Goal: Task Accomplishment & Management: Complete application form

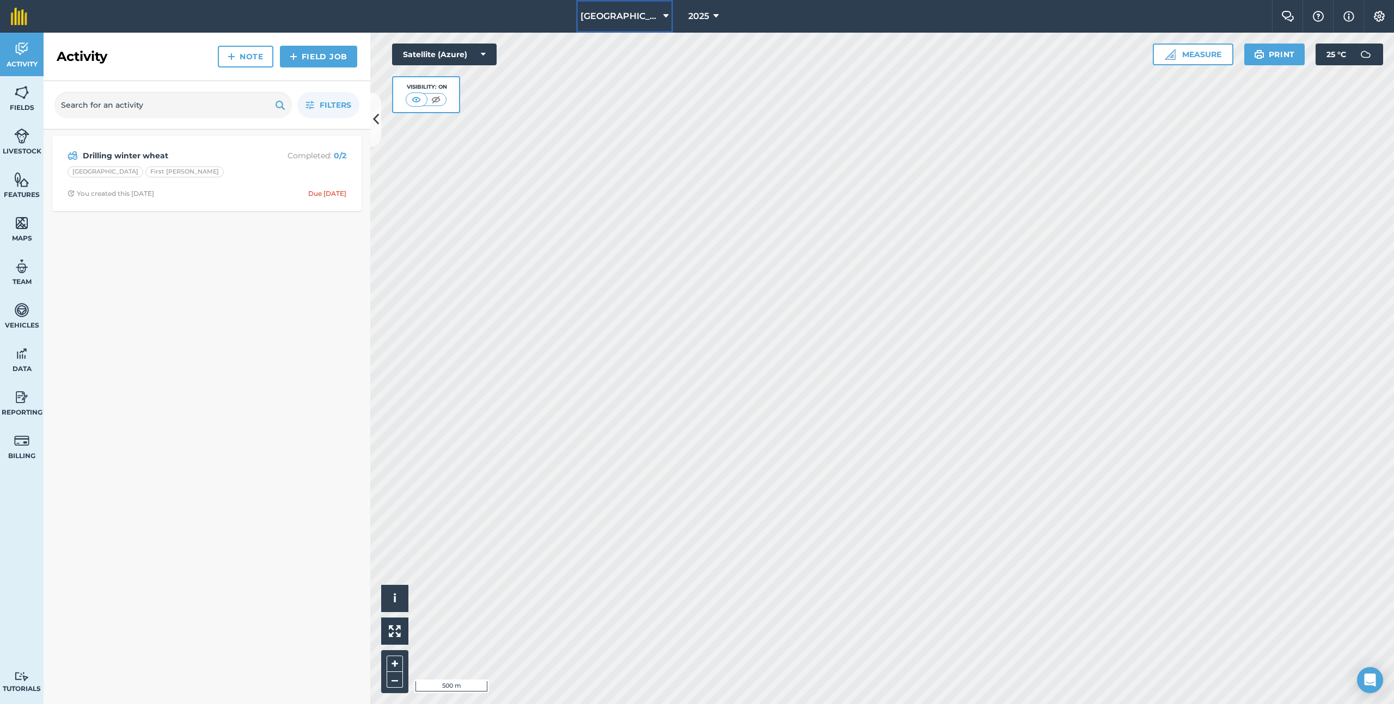
click at [629, 13] on span "[GEOGRAPHIC_DATA]" at bounding box center [619, 16] width 78 height 13
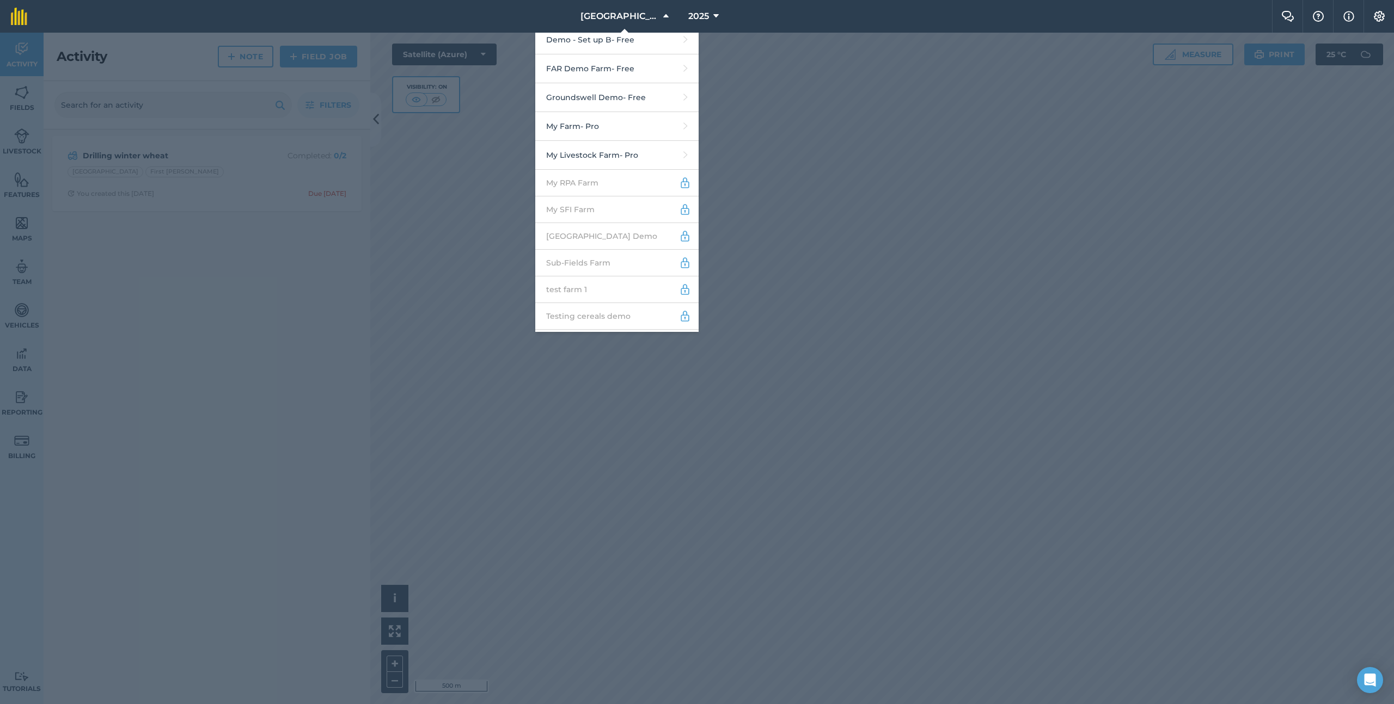
scroll to position [342, 0]
click at [619, 94] on link "My Farm - Pro" at bounding box center [616, 108] width 163 height 29
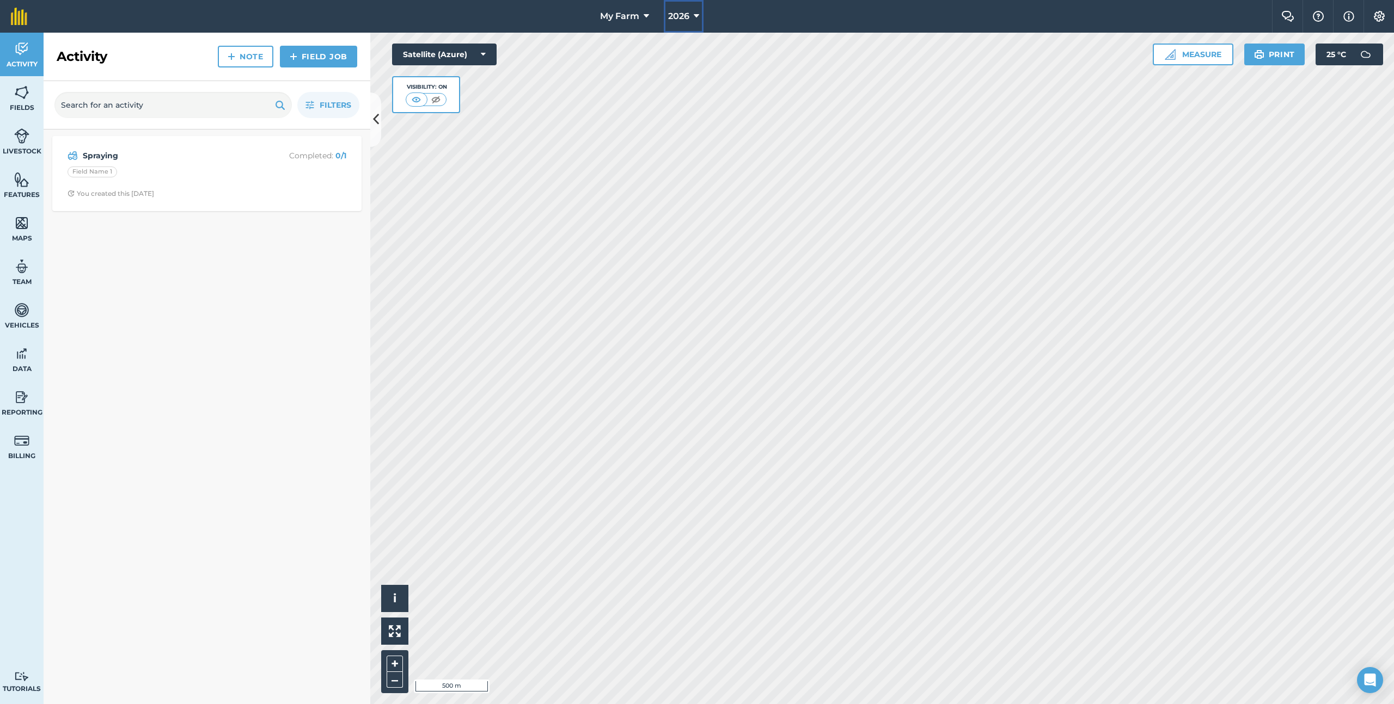
click at [664, 13] on button "2026" at bounding box center [684, 16] width 40 height 33
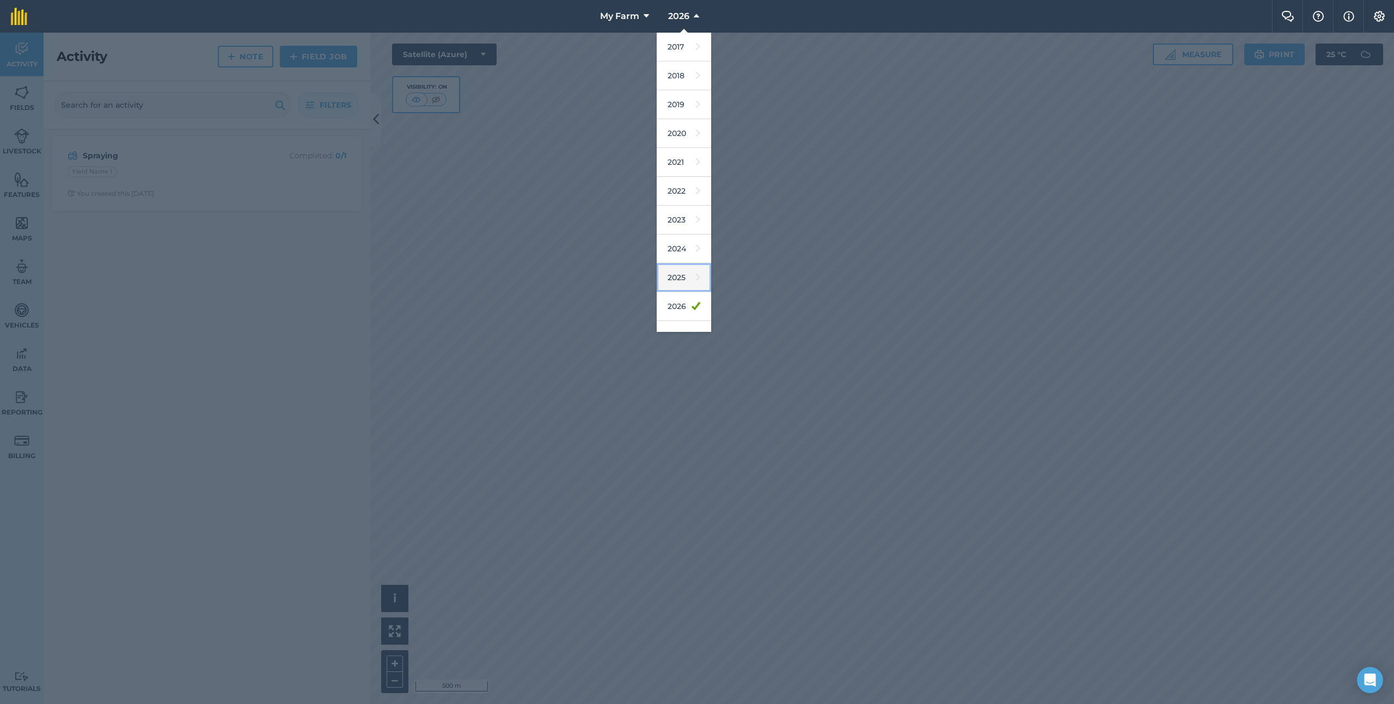
click at [692, 268] on link "2025" at bounding box center [684, 277] width 54 height 29
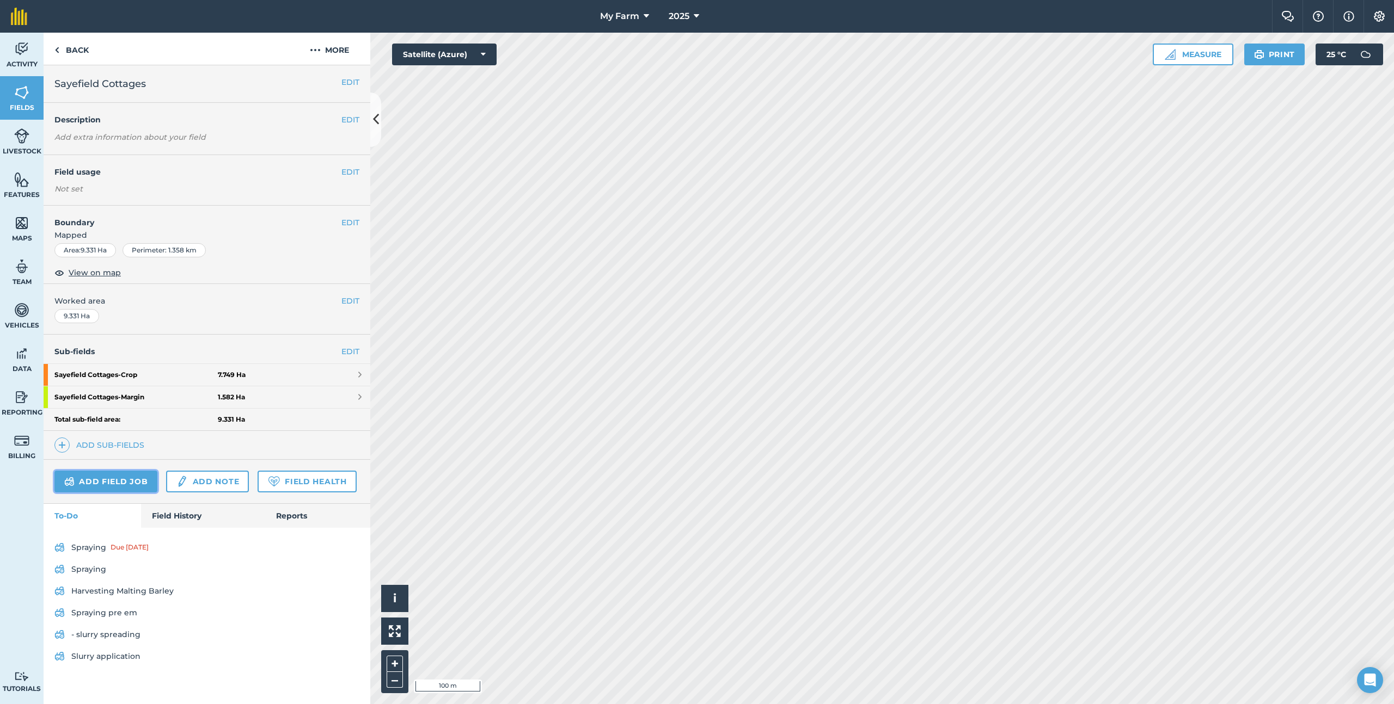
click at [128, 474] on link "Add field job" at bounding box center [105, 482] width 103 height 22
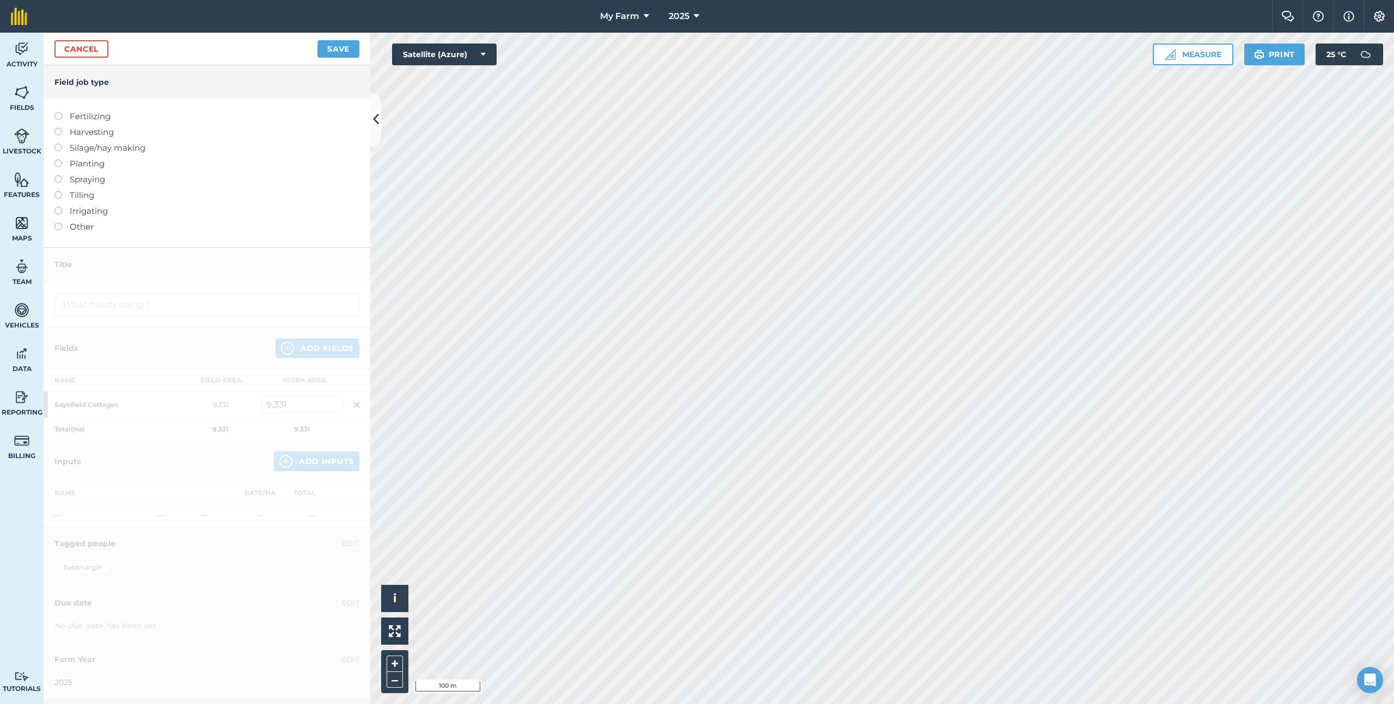
click at [85, 164] on label "Planting" at bounding box center [206, 163] width 305 height 13
type input "Planting"
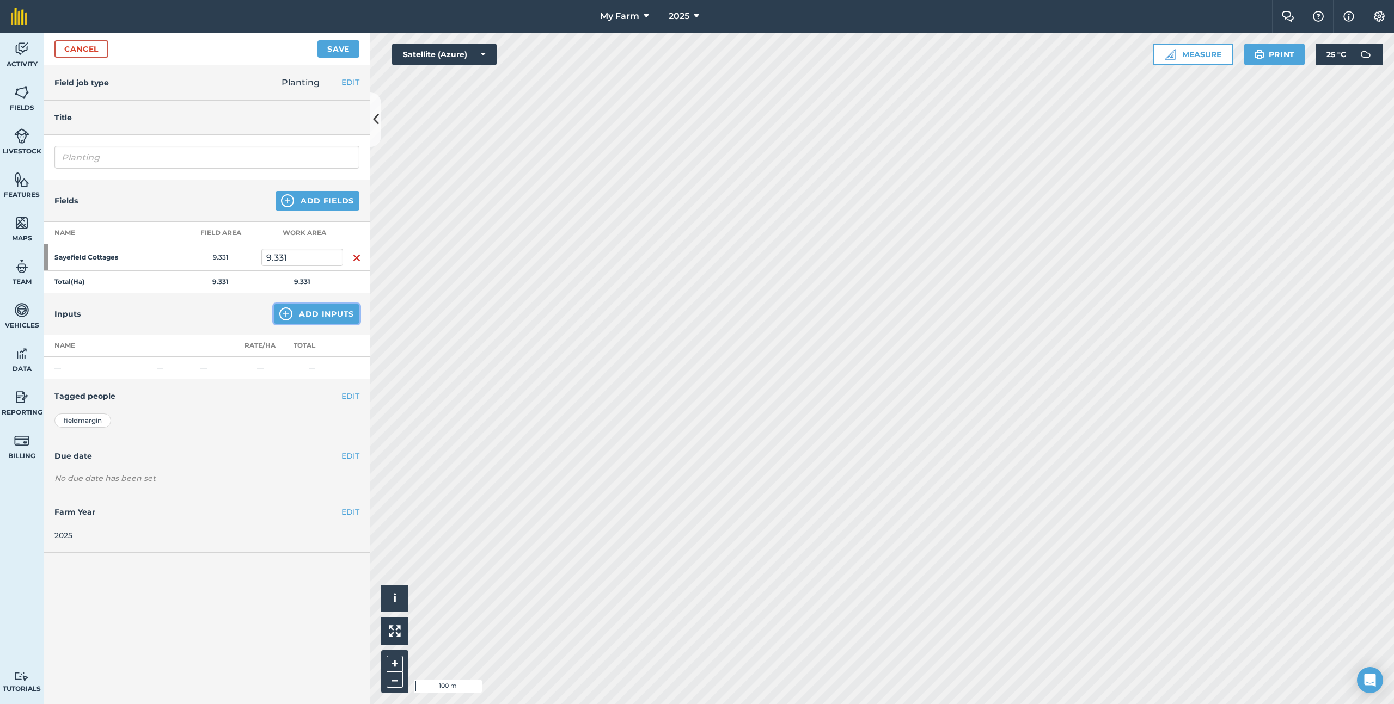
click at [298, 322] on button "Add Inputs" at bounding box center [316, 314] width 85 height 20
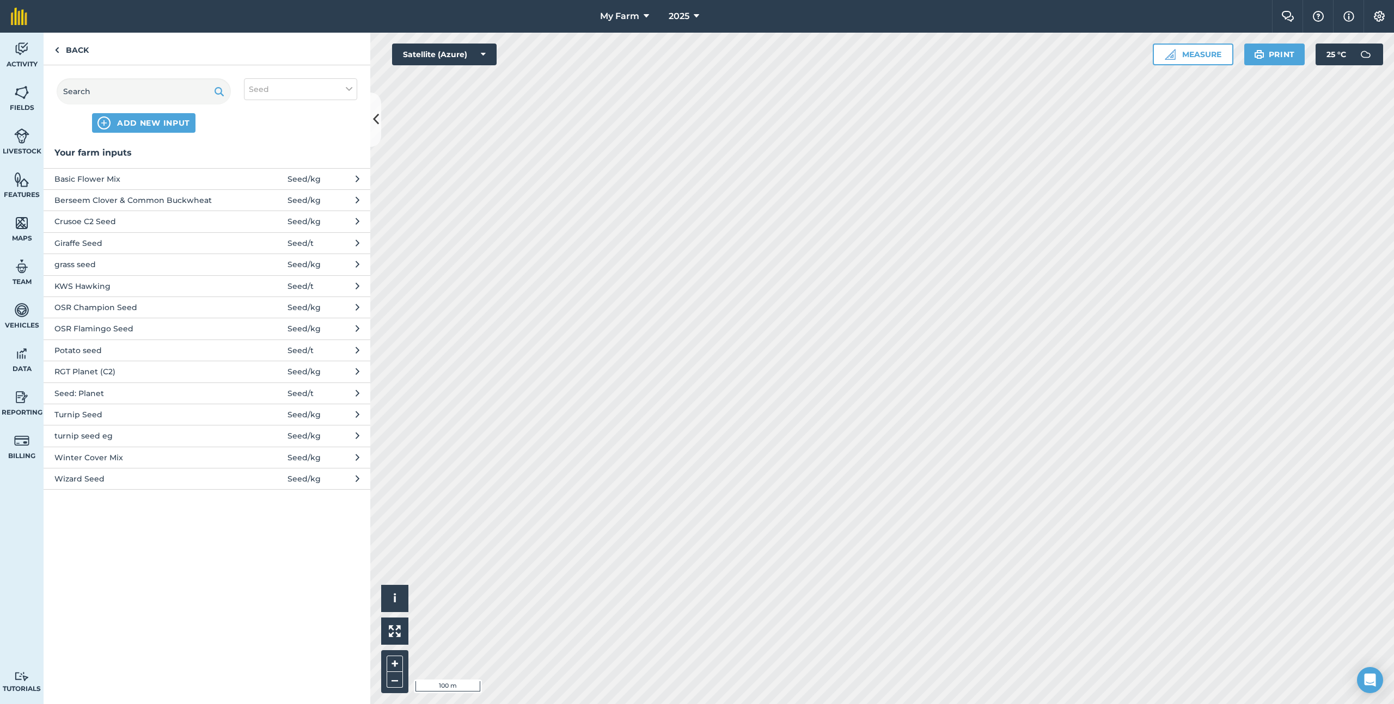
click at [170, 180] on span "Basic Flower Mix" at bounding box center [143, 179] width 178 height 12
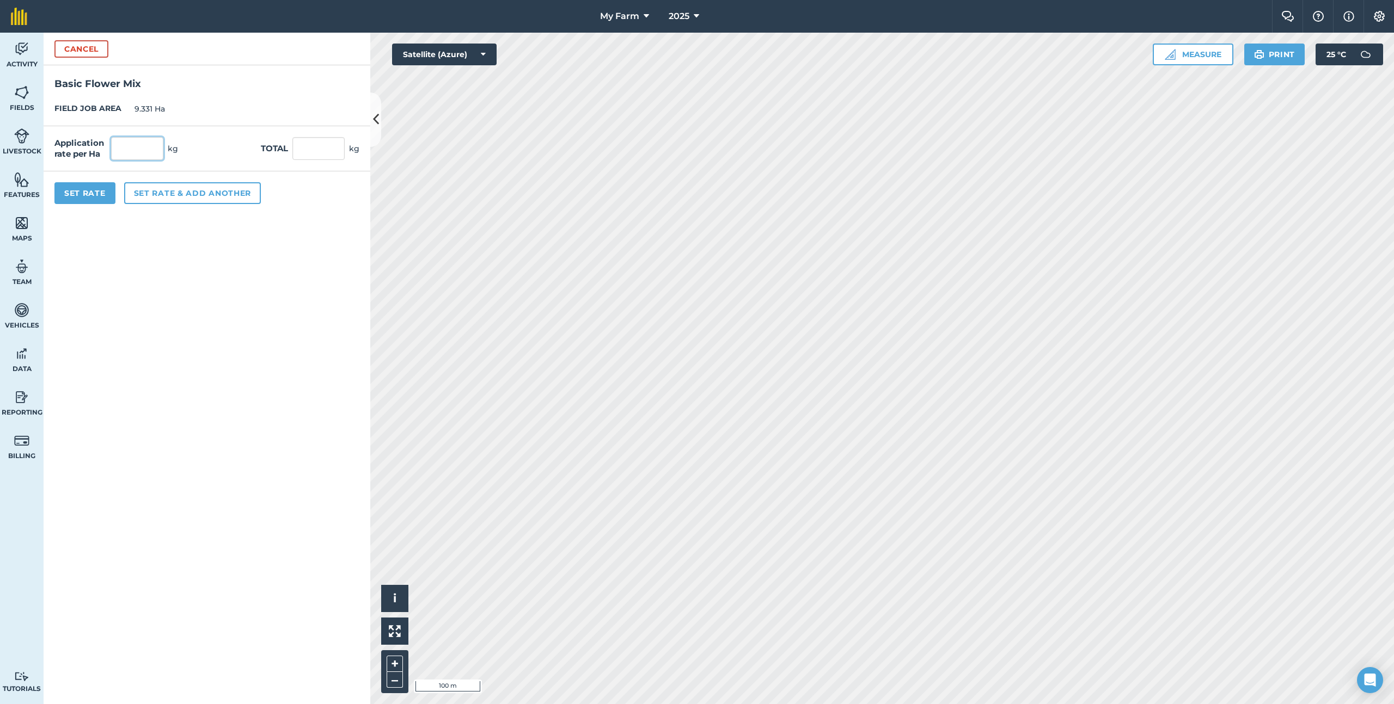
click at [135, 149] on input "text" at bounding box center [137, 148] width 52 height 23
type input "25"
type input "233.275"
click at [83, 192] on button "Set Rate" at bounding box center [84, 193] width 61 height 22
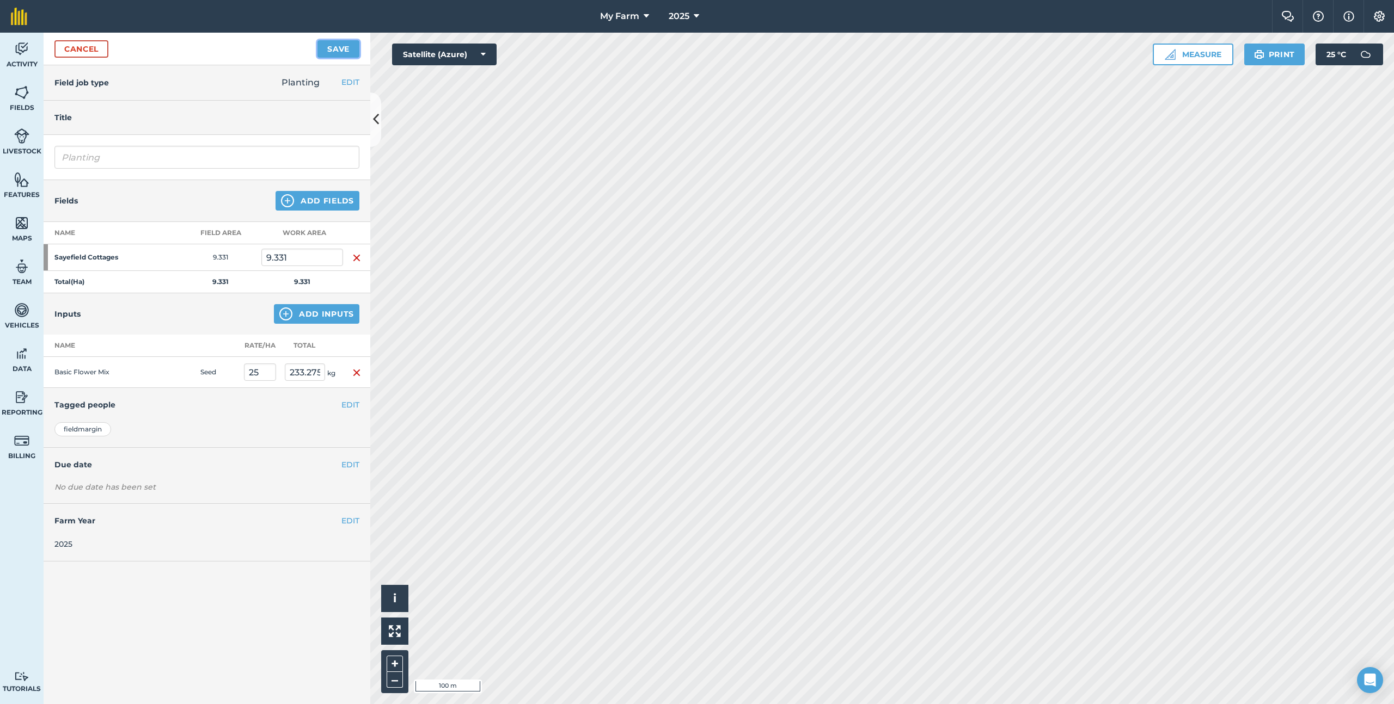
click at [322, 54] on button "Save" at bounding box center [338, 48] width 42 height 17
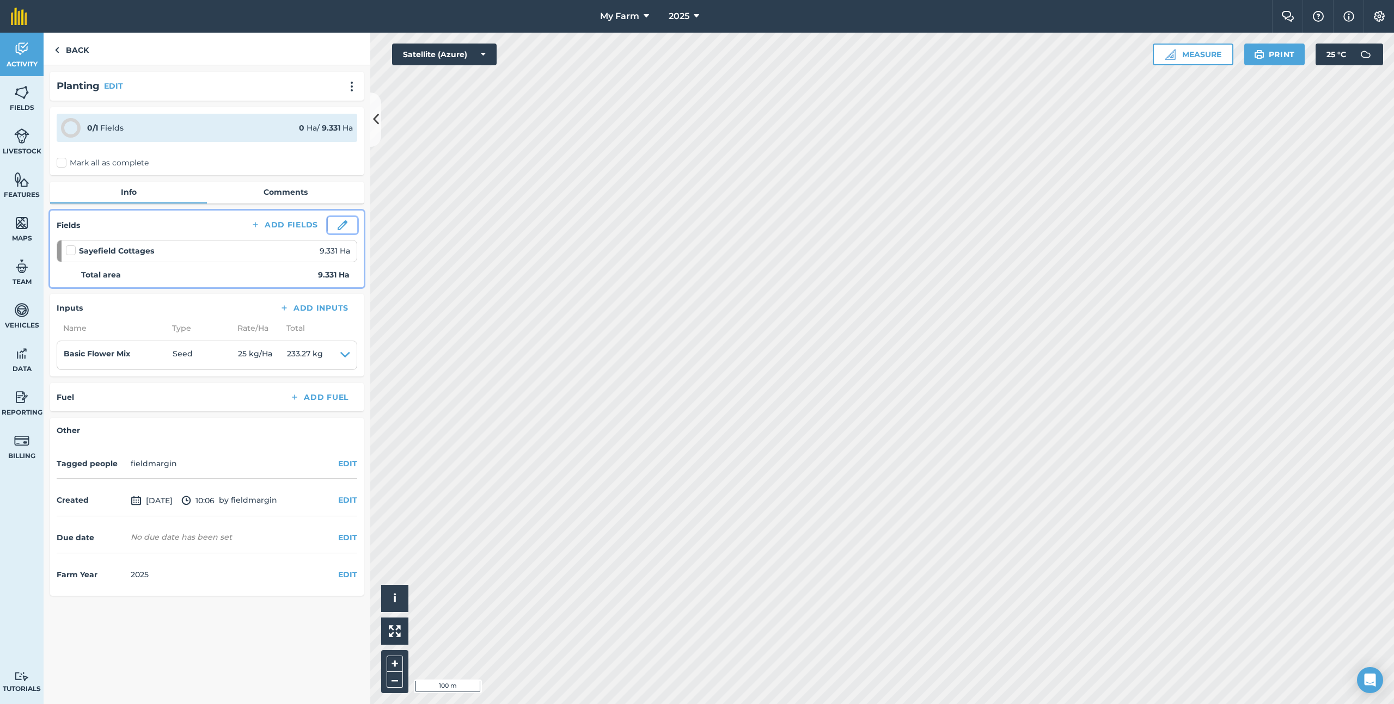
click at [332, 219] on button at bounding box center [342, 225] width 29 height 16
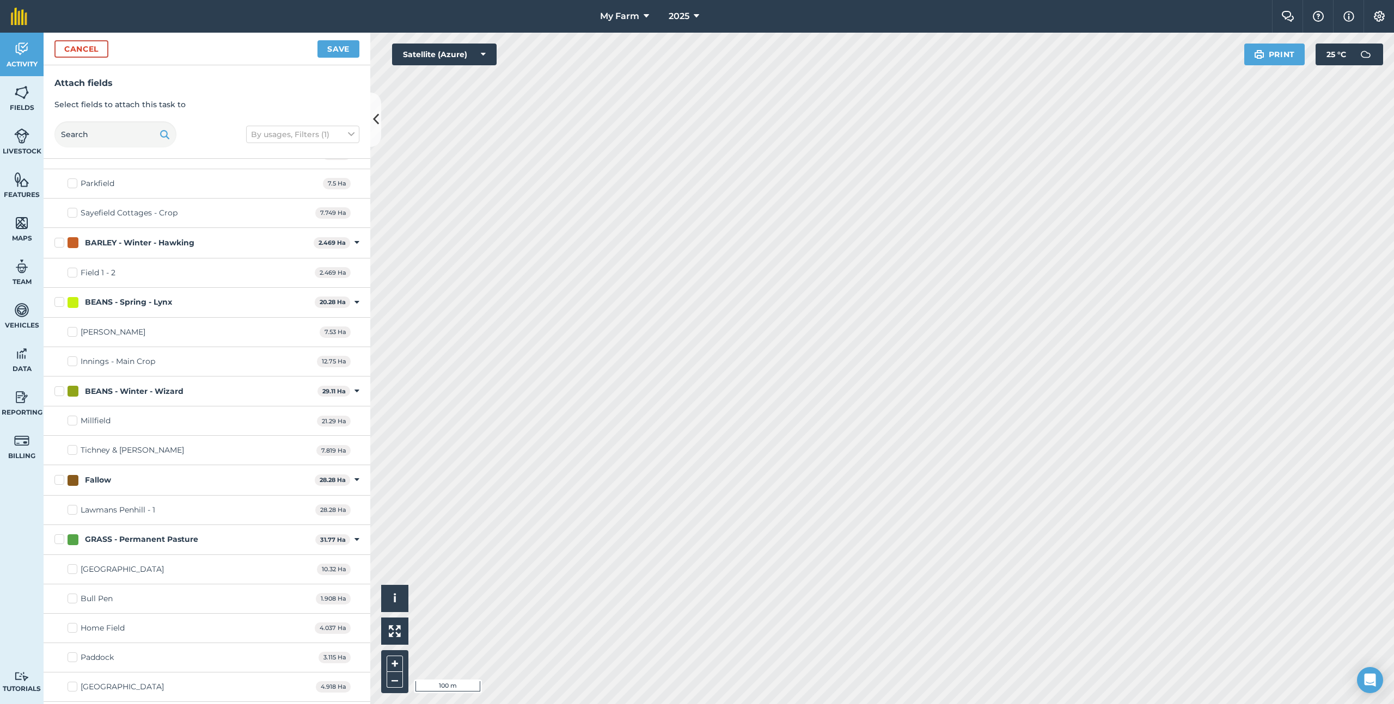
scroll to position [160, 0]
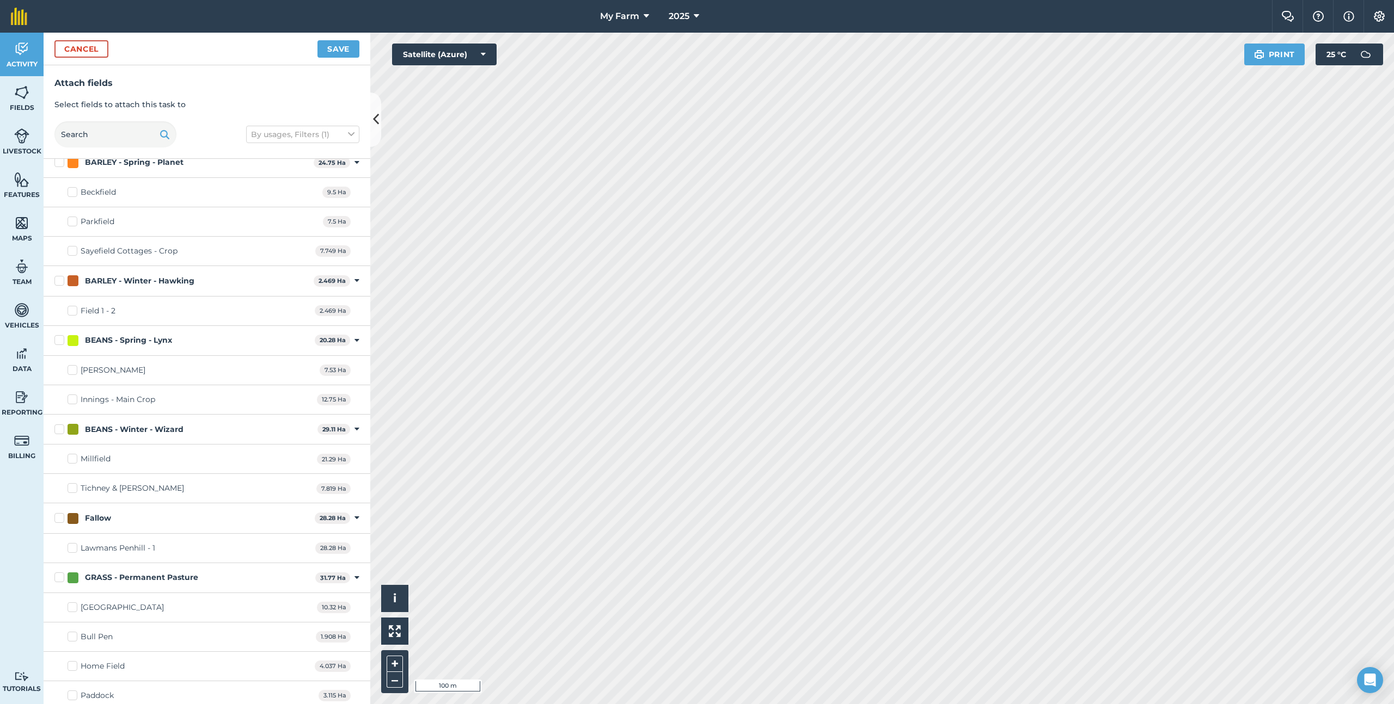
checkbox input "true"
click at [331, 47] on button "Save" at bounding box center [338, 48] width 42 height 17
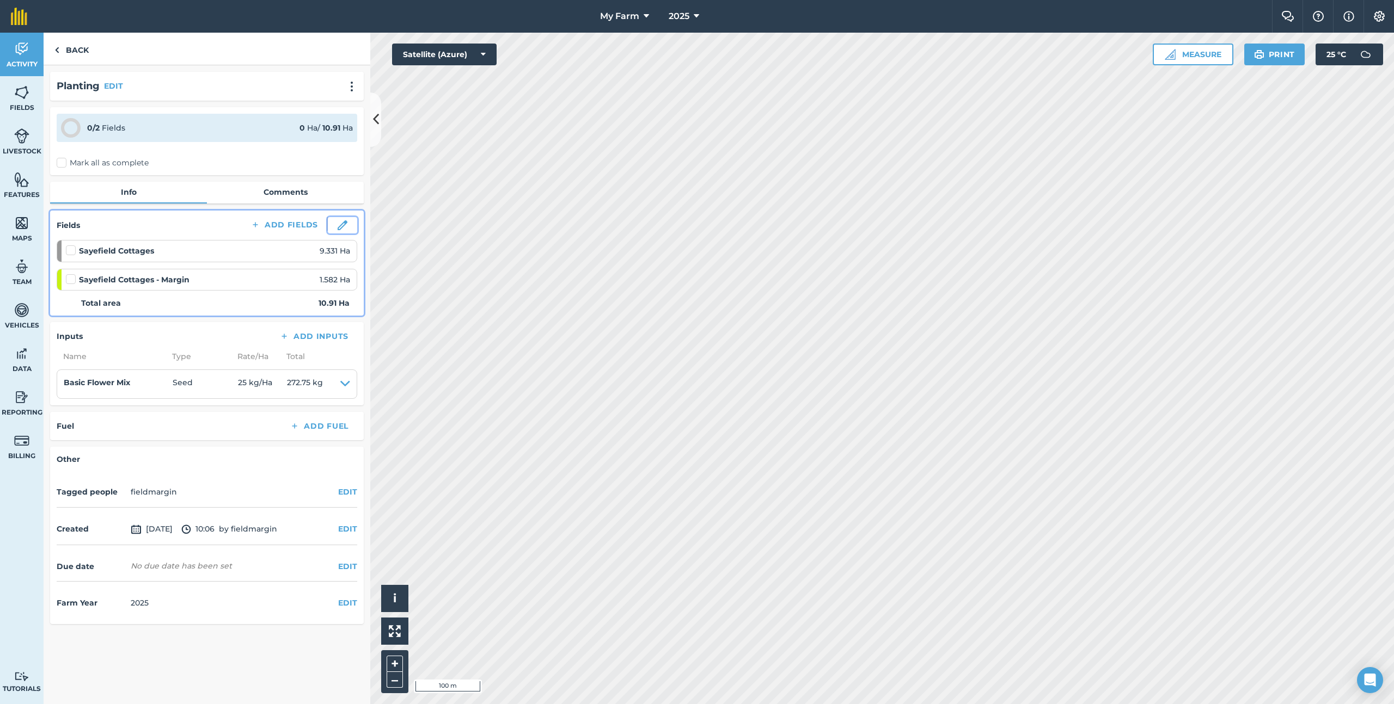
click at [347, 218] on button at bounding box center [342, 225] width 29 height 16
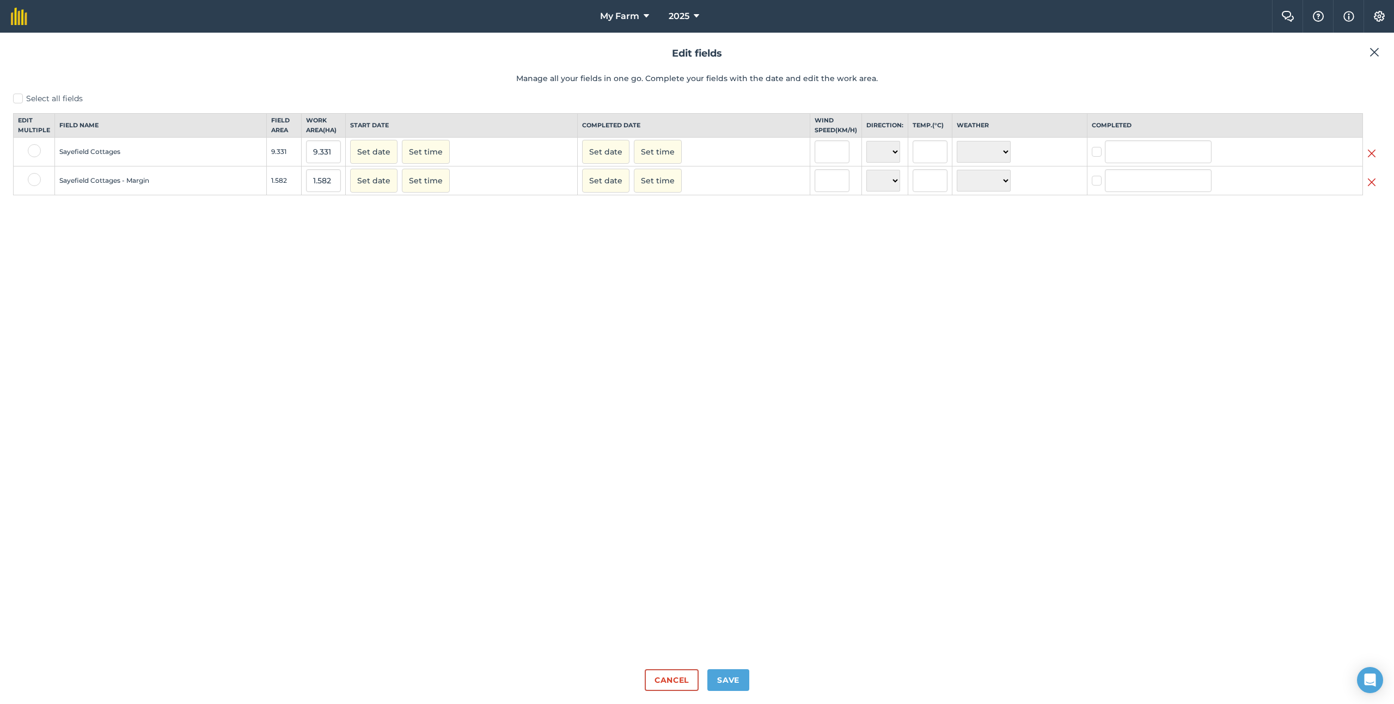
drag, startPoint x: 1376, startPoint y: 69, endPoint x: 1376, endPoint y: 62, distance: 7.1
click at [1376, 68] on header "Edit fields Manage all your fields in one go. Complete your fields with the dat…" at bounding box center [697, 69] width 1368 height 47
click at [1376, 62] on header "Edit fields Manage all your fields in one go. Complete your fields with the dat…" at bounding box center [697, 69] width 1368 height 47
click at [1375, 54] on img at bounding box center [1374, 52] width 10 height 13
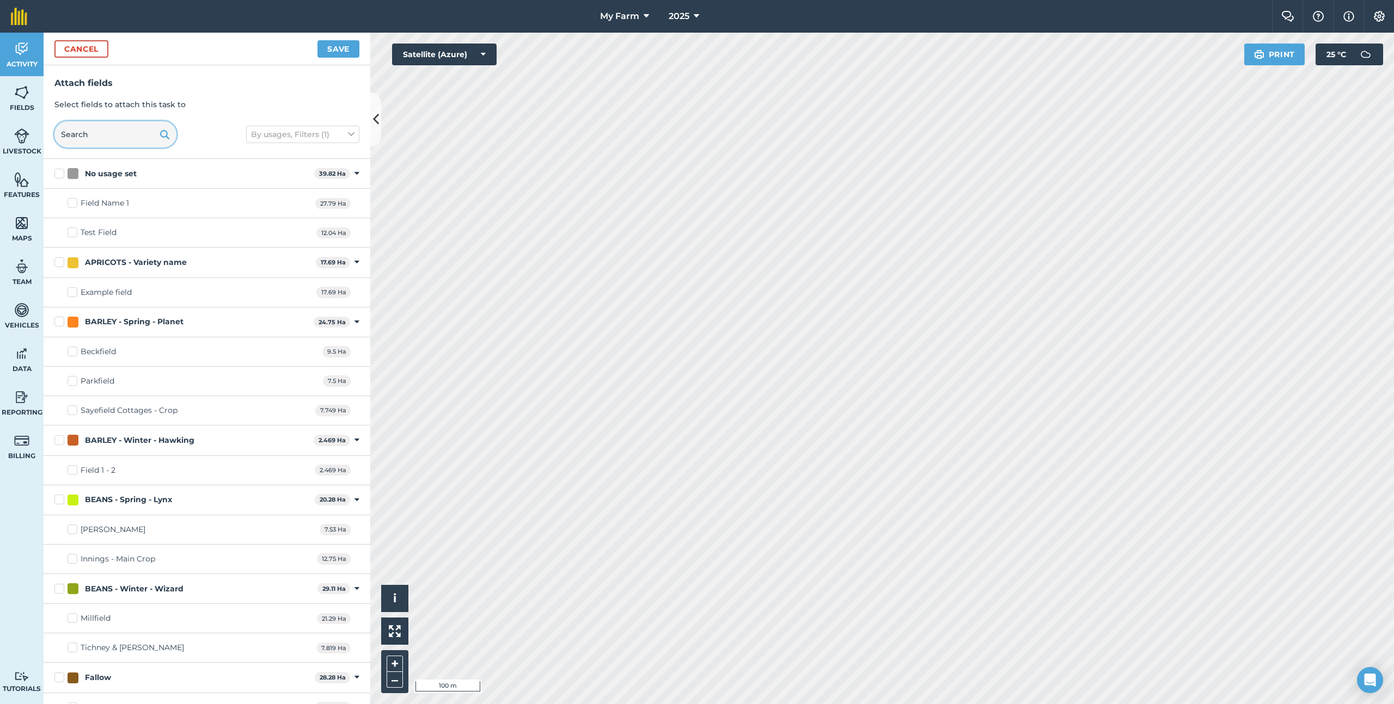
click at [145, 134] on input "text" at bounding box center [115, 134] width 122 height 26
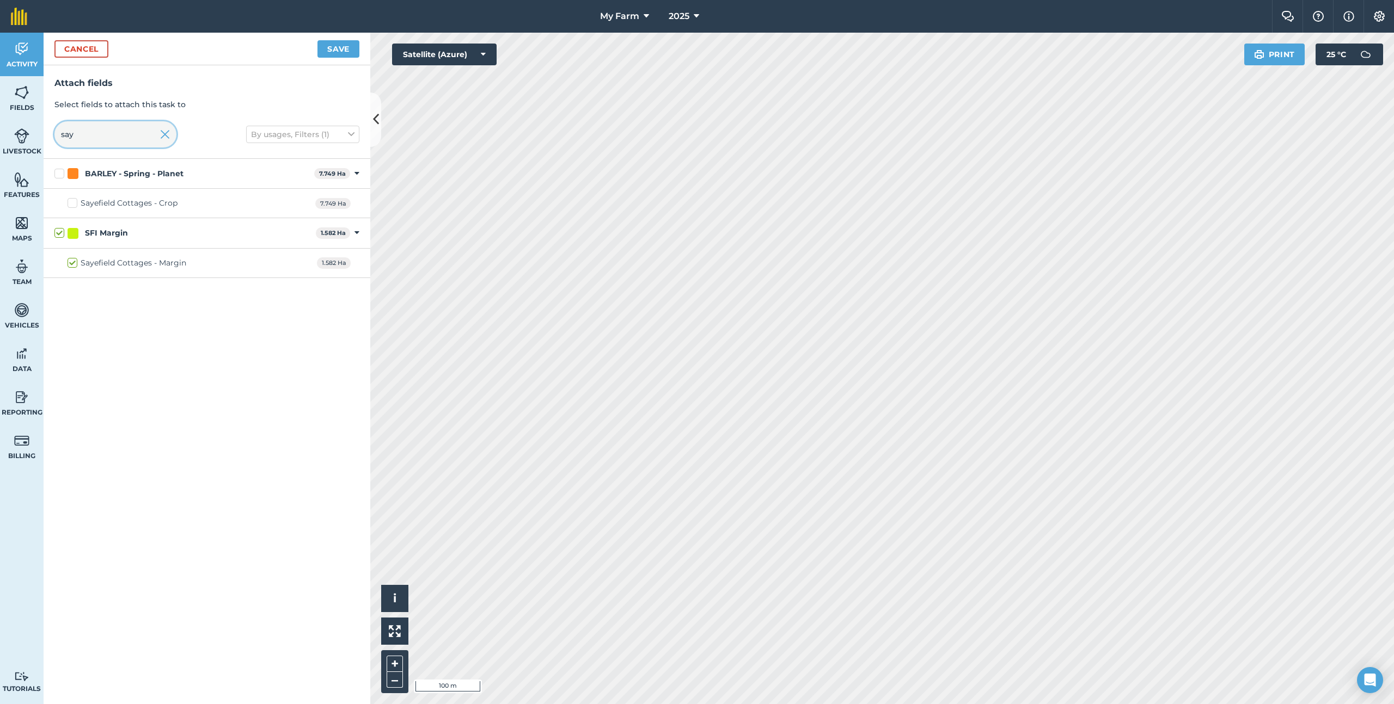
type input "say"
click at [69, 238] on div "SFI Margin" at bounding box center [190, 233] width 244 height 11
click at [62, 235] on input "SFI Margin" at bounding box center [57, 231] width 7 height 7
checkbox input "false"
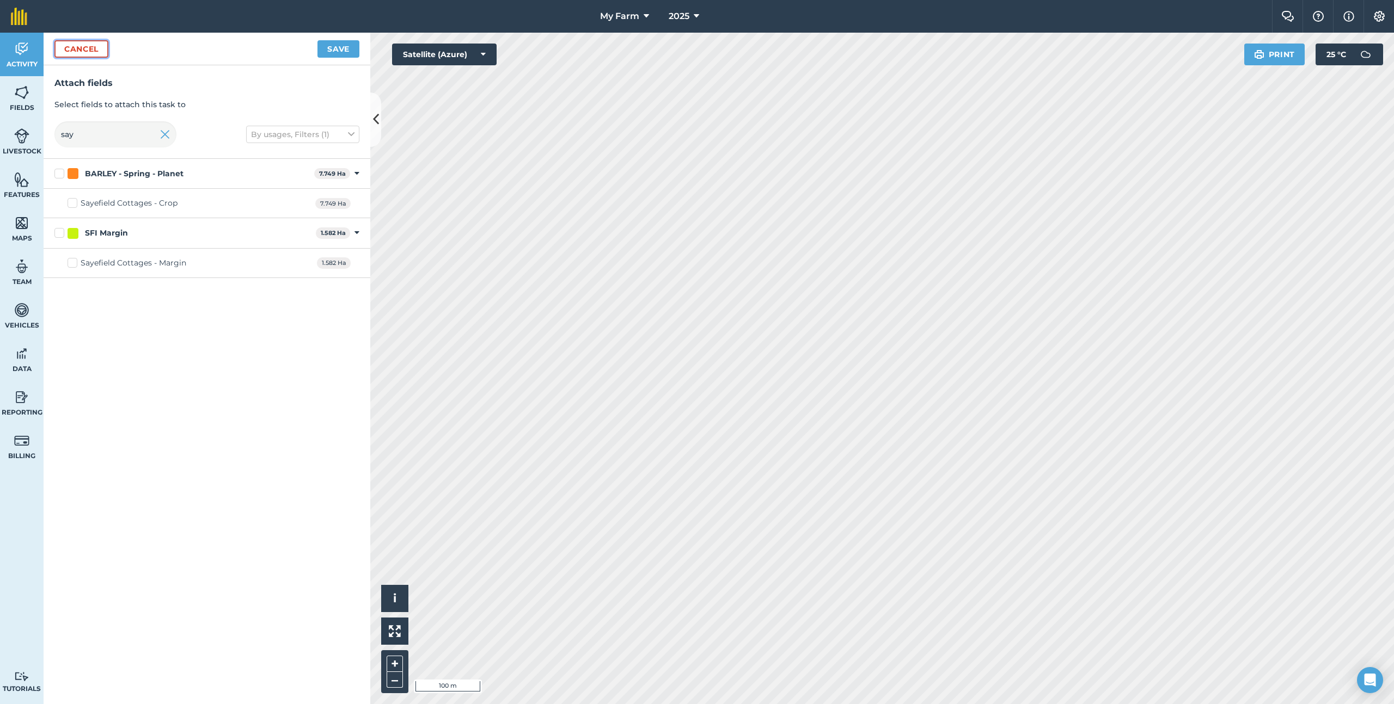
click at [99, 56] on button "Cancel" at bounding box center [81, 48] width 54 height 17
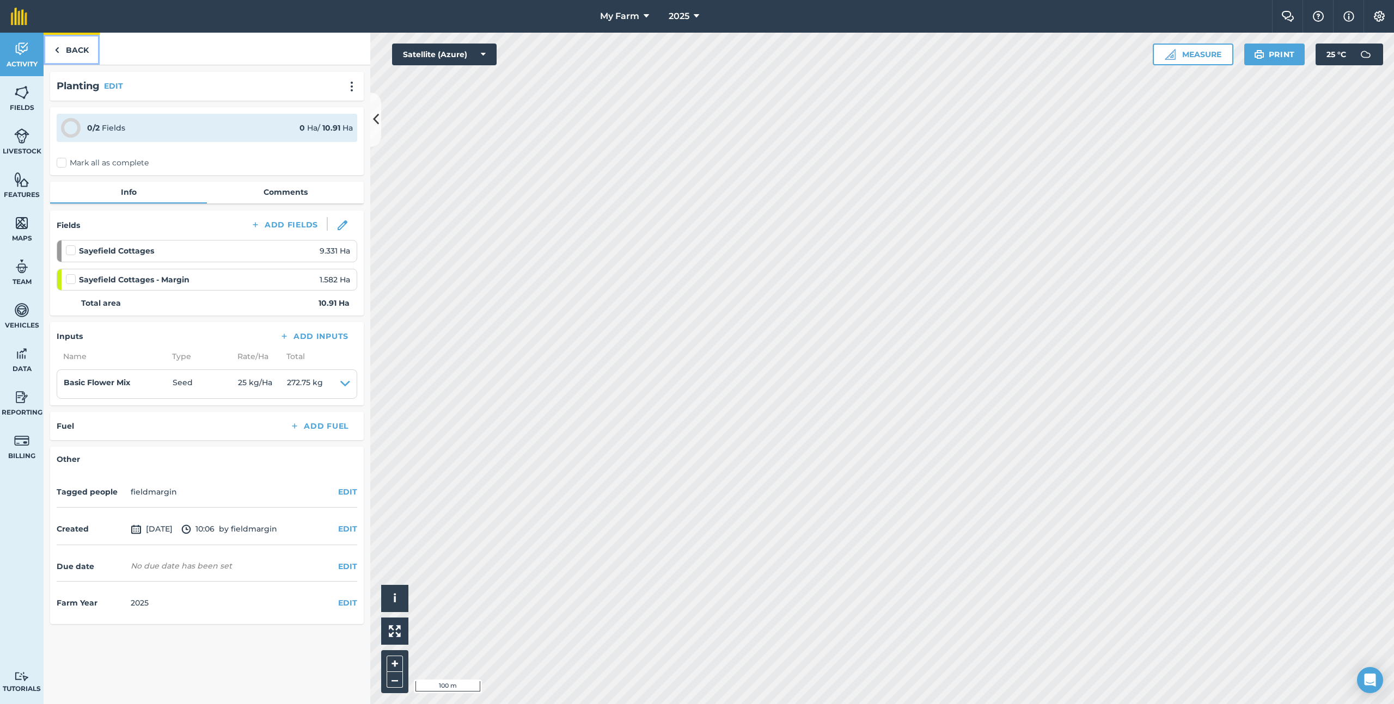
click at [99, 56] on link "Back" at bounding box center [72, 49] width 56 height 32
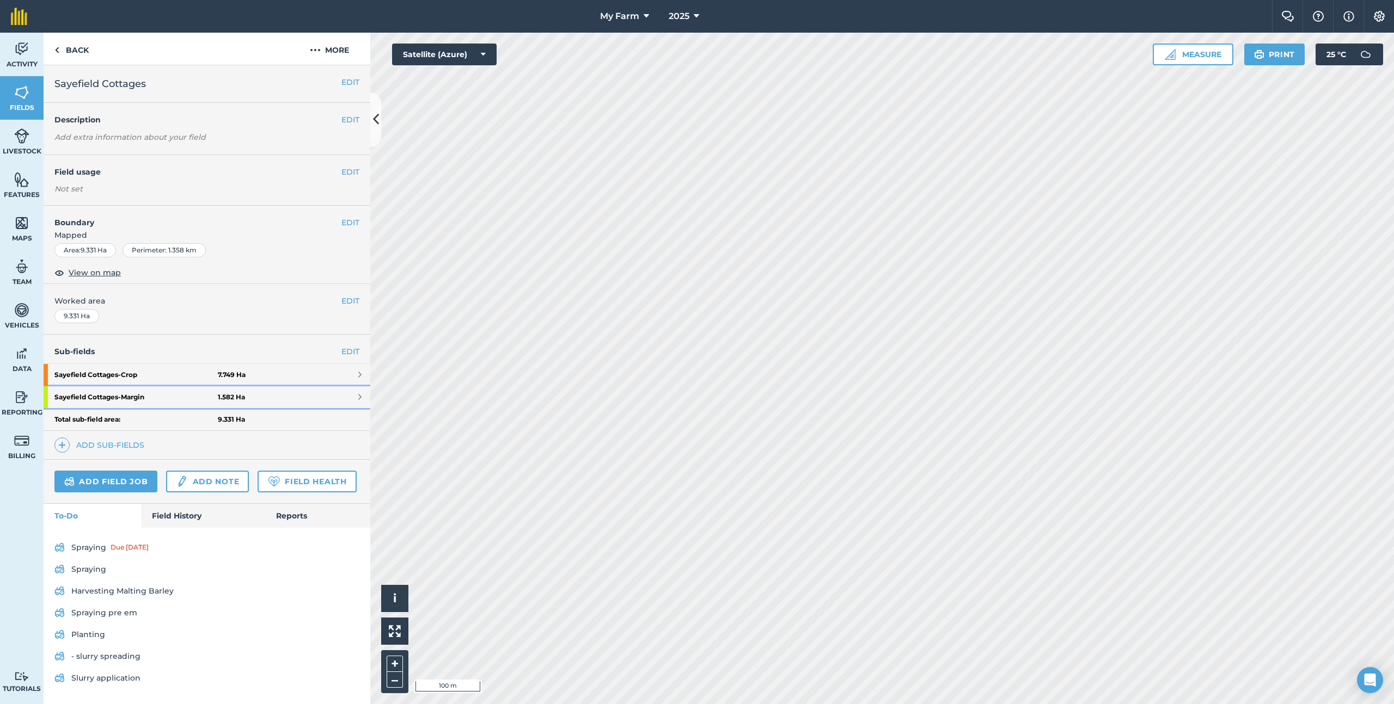
click at [97, 397] on strong "Sayefield Cottages - Margin" at bounding box center [135, 398] width 163 height 22
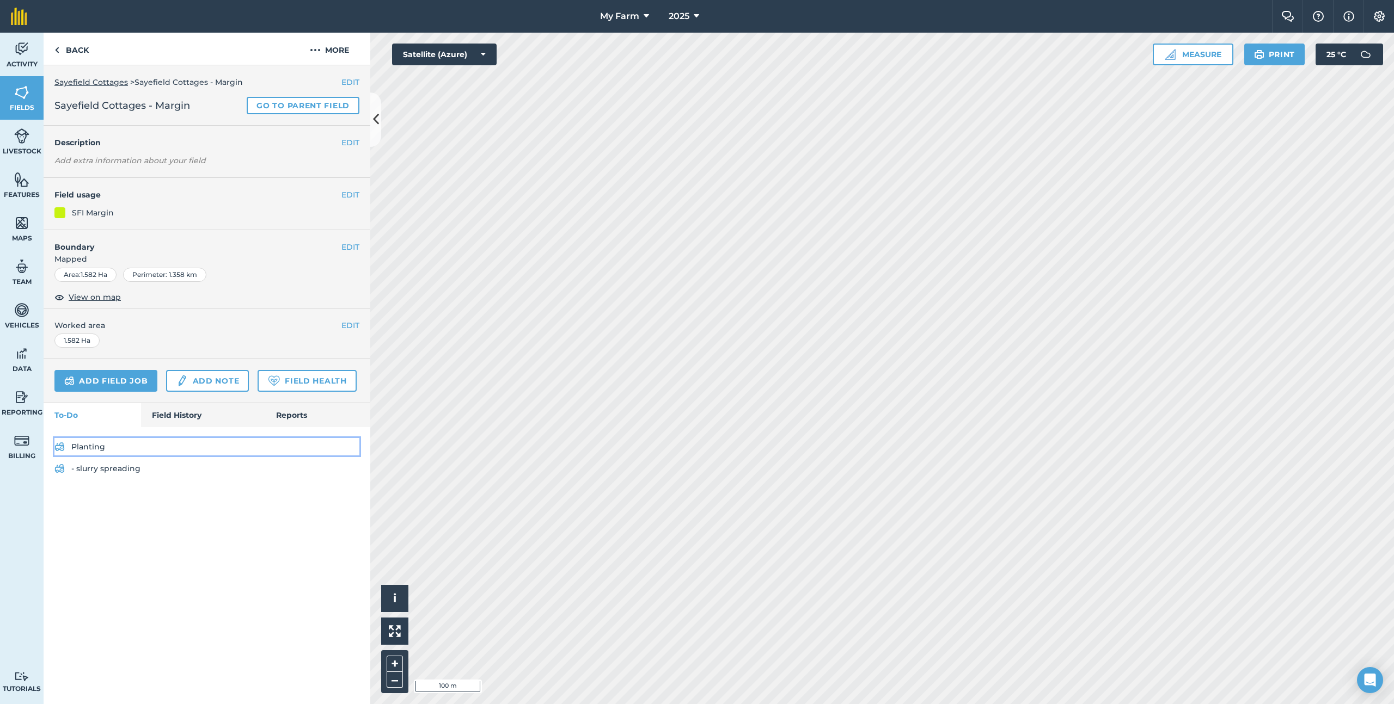
click at [125, 439] on link "Planting" at bounding box center [206, 446] width 305 height 17
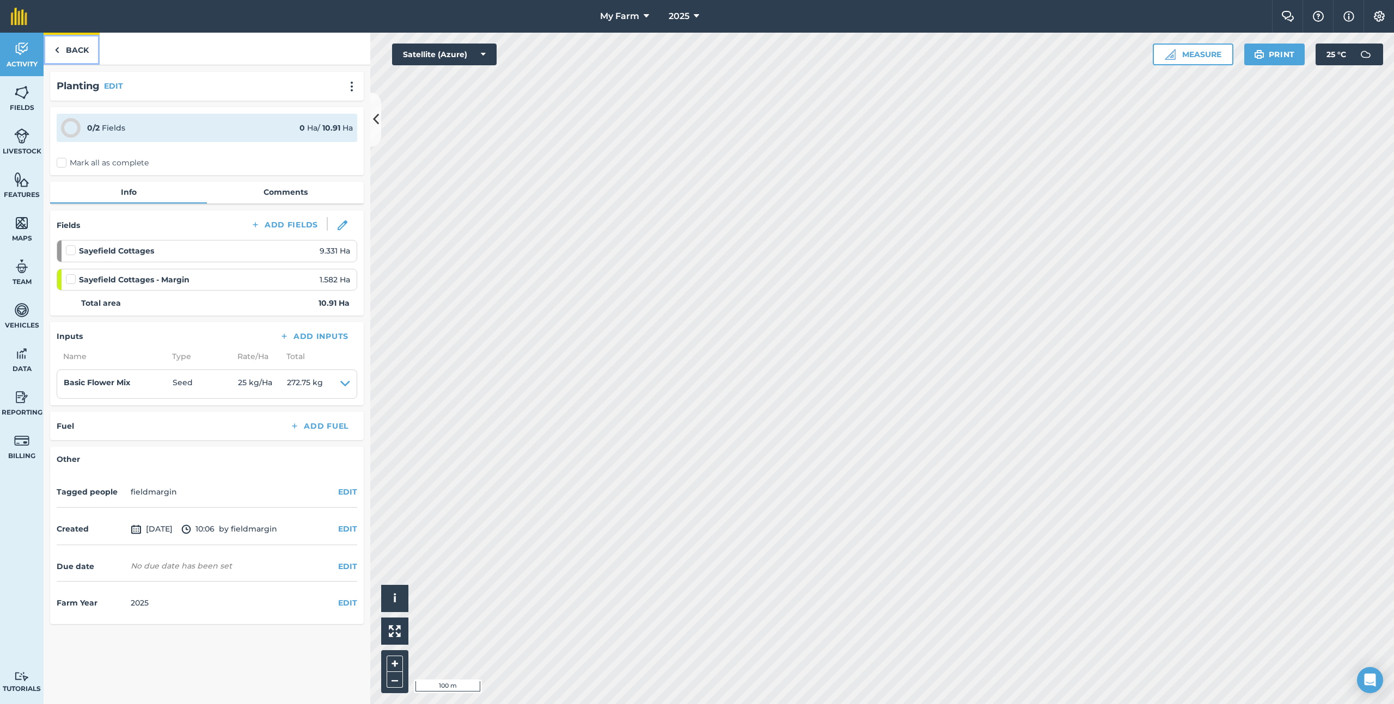
click at [73, 51] on link "Back" at bounding box center [72, 49] width 56 height 32
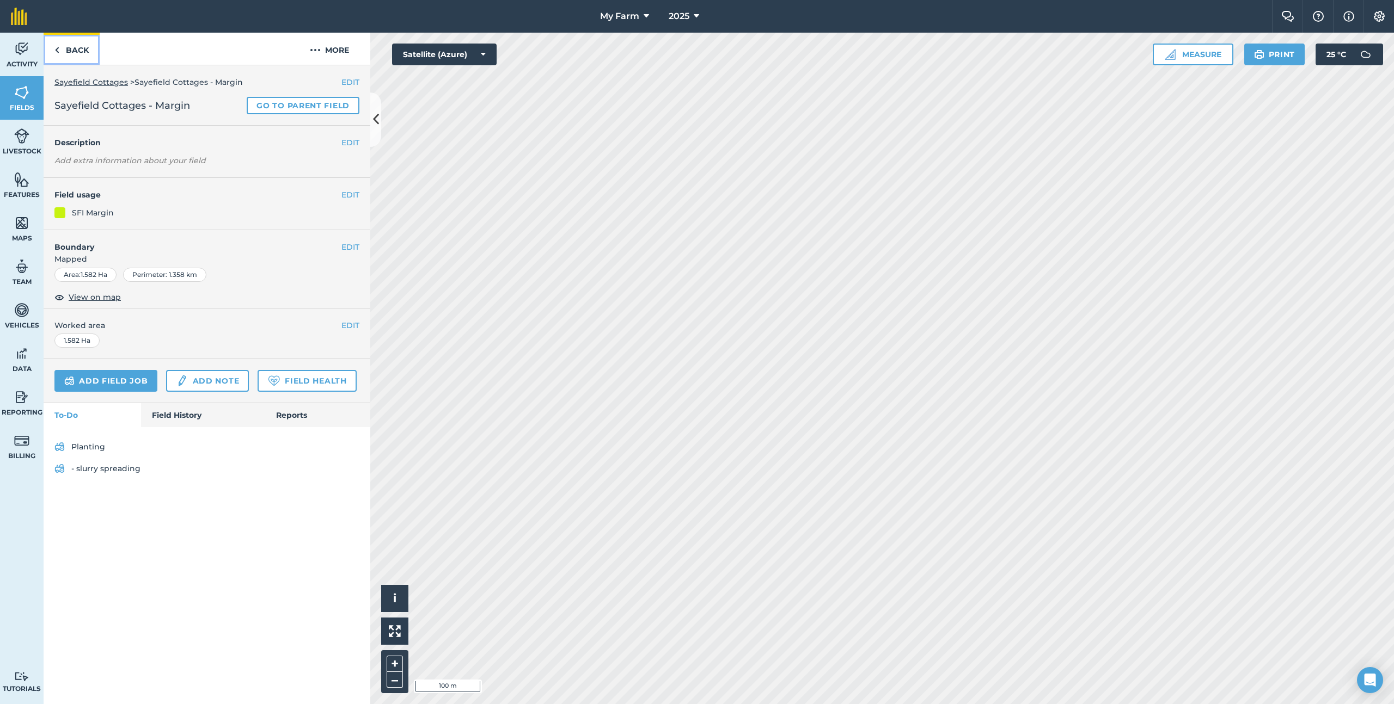
click at [96, 47] on link "Back" at bounding box center [72, 49] width 56 height 32
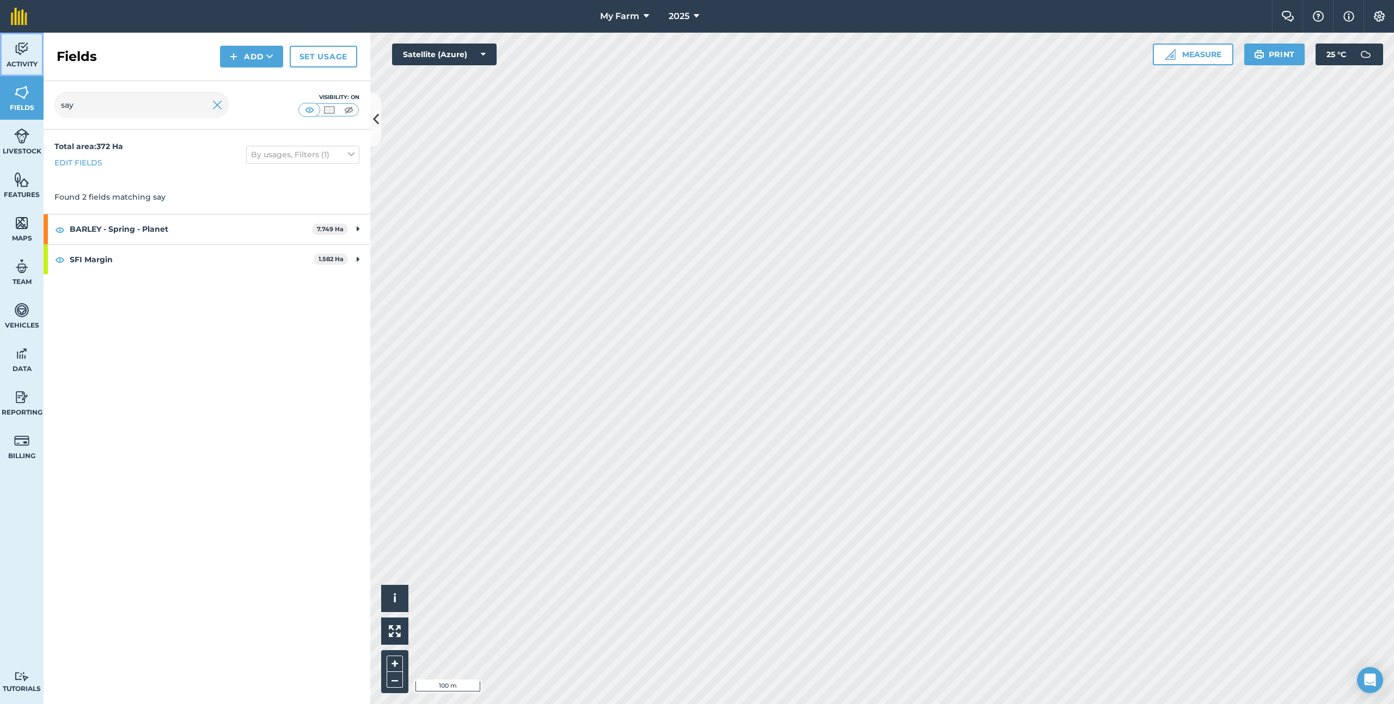
click at [23, 62] on span "Activity" at bounding box center [22, 64] width 44 height 9
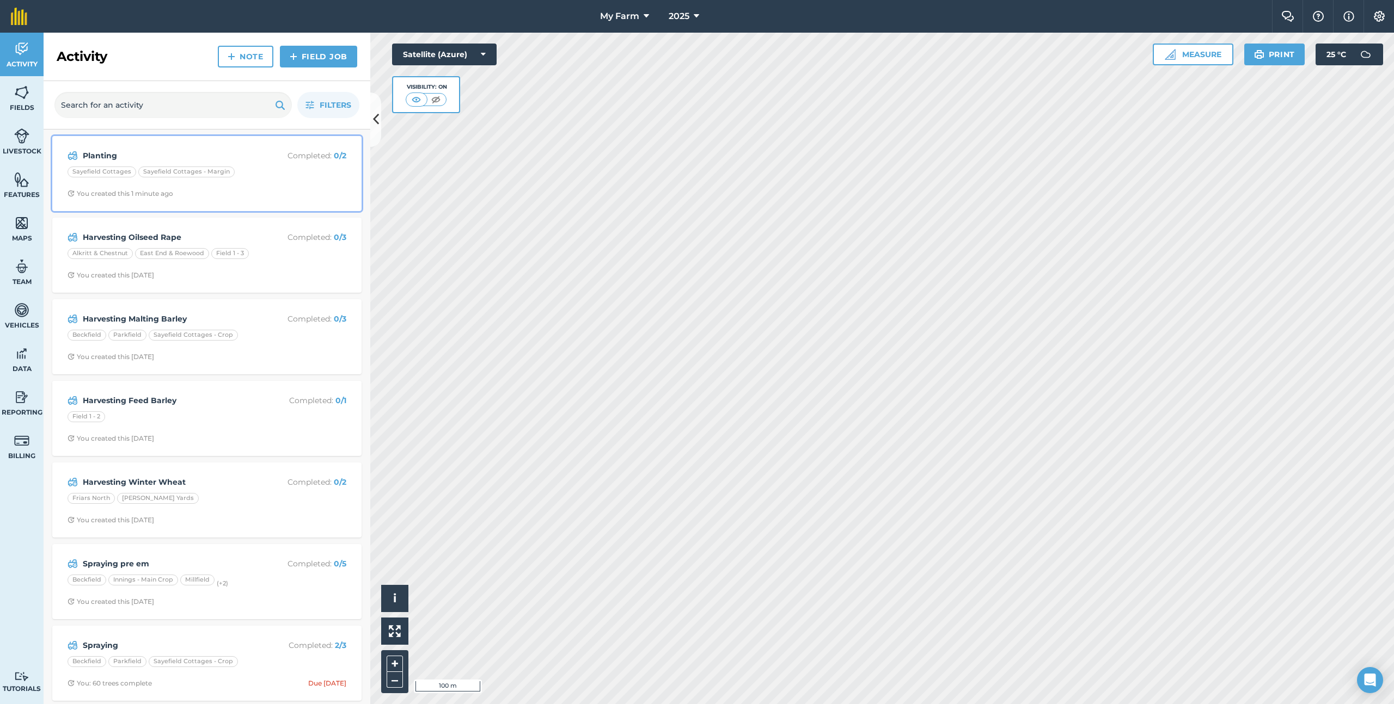
click at [270, 186] on div "Planting Completed : 0 / 2 Sayefield Cottages Sayefield Cottages - Margin You c…" at bounding box center [207, 174] width 296 height 62
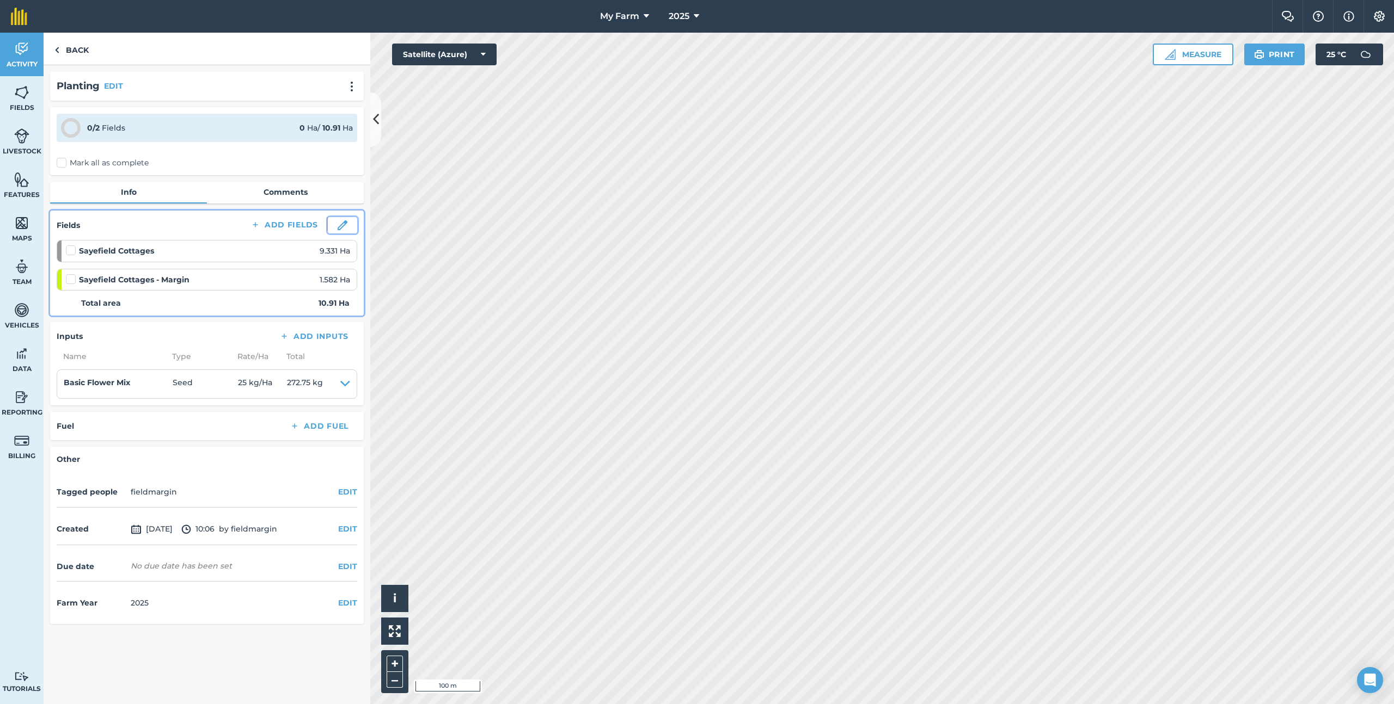
click at [339, 227] on img at bounding box center [343, 225] width 10 height 10
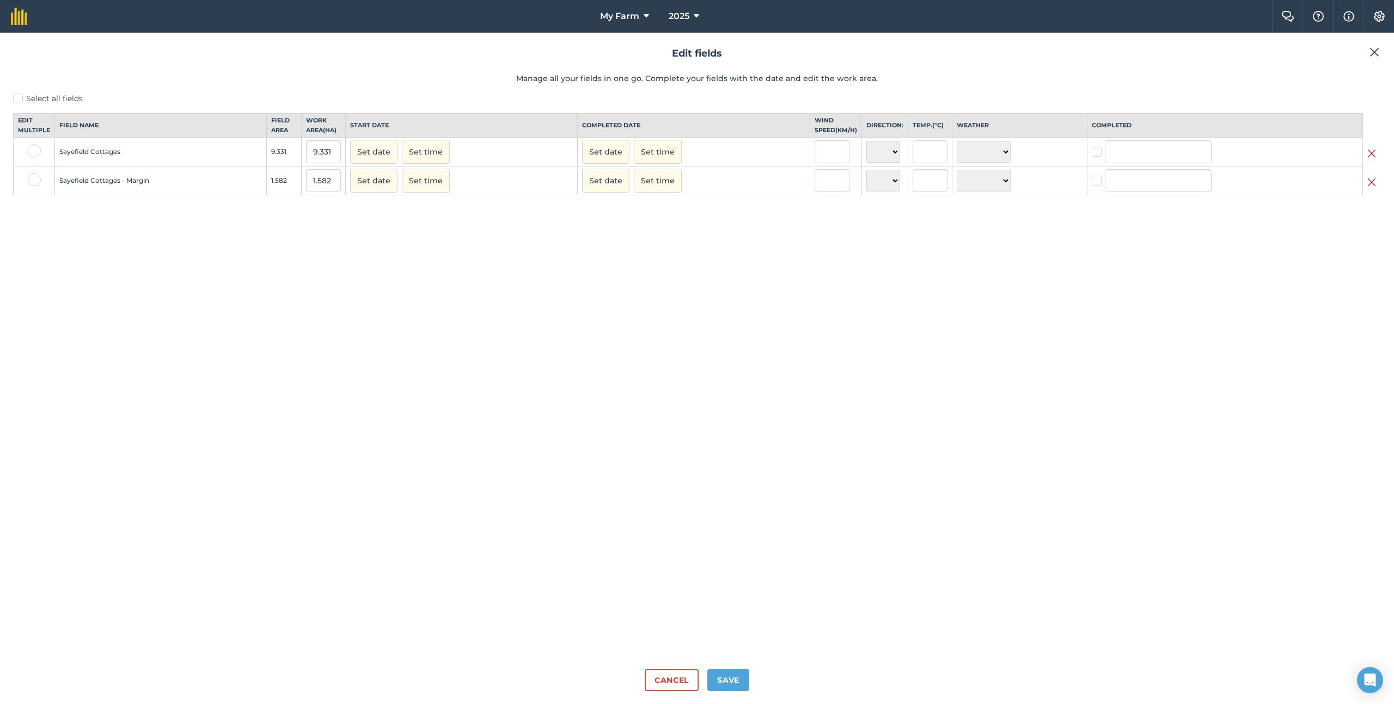
click at [1371, 160] on img at bounding box center [1371, 153] width 9 height 13
click at [733, 680] on button "Save" at bounding box center [728, 681] width 42 height 22
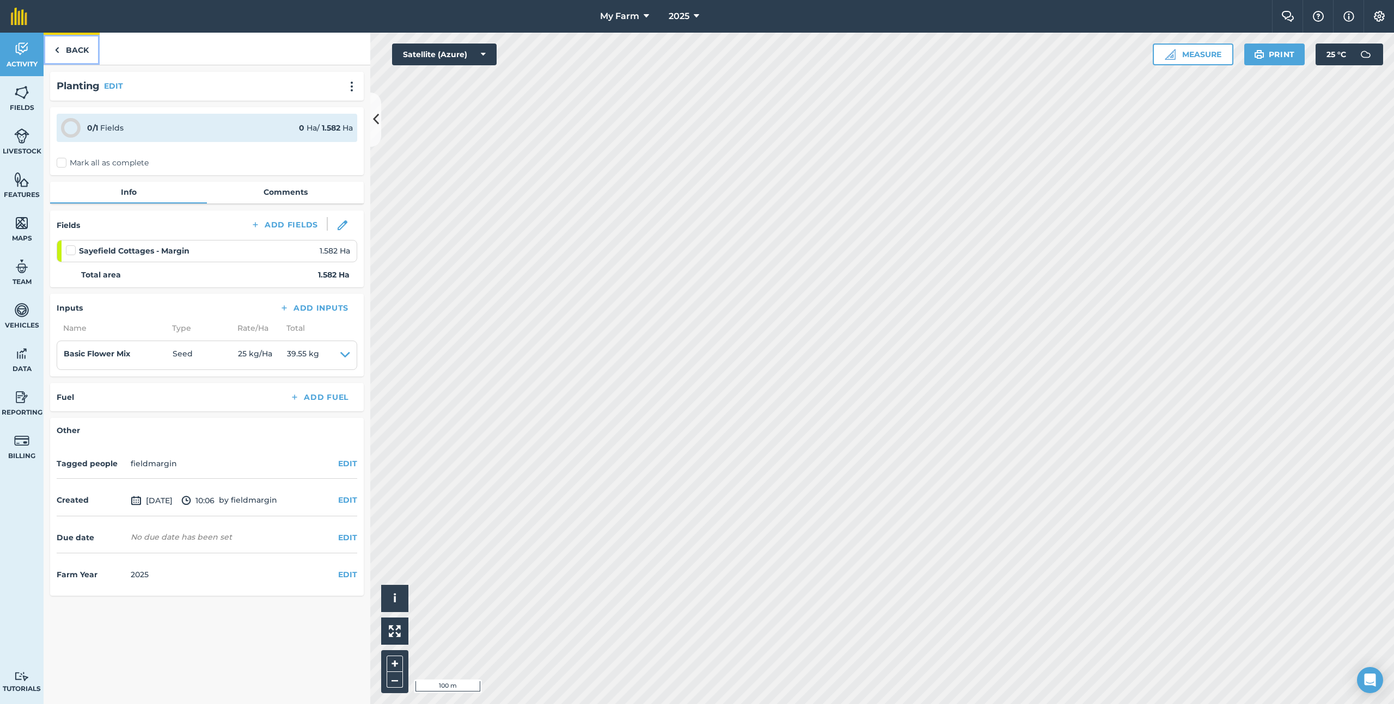
click at [81, 50] on link "Back" at bounding box center [72, 49] width 56 height 32
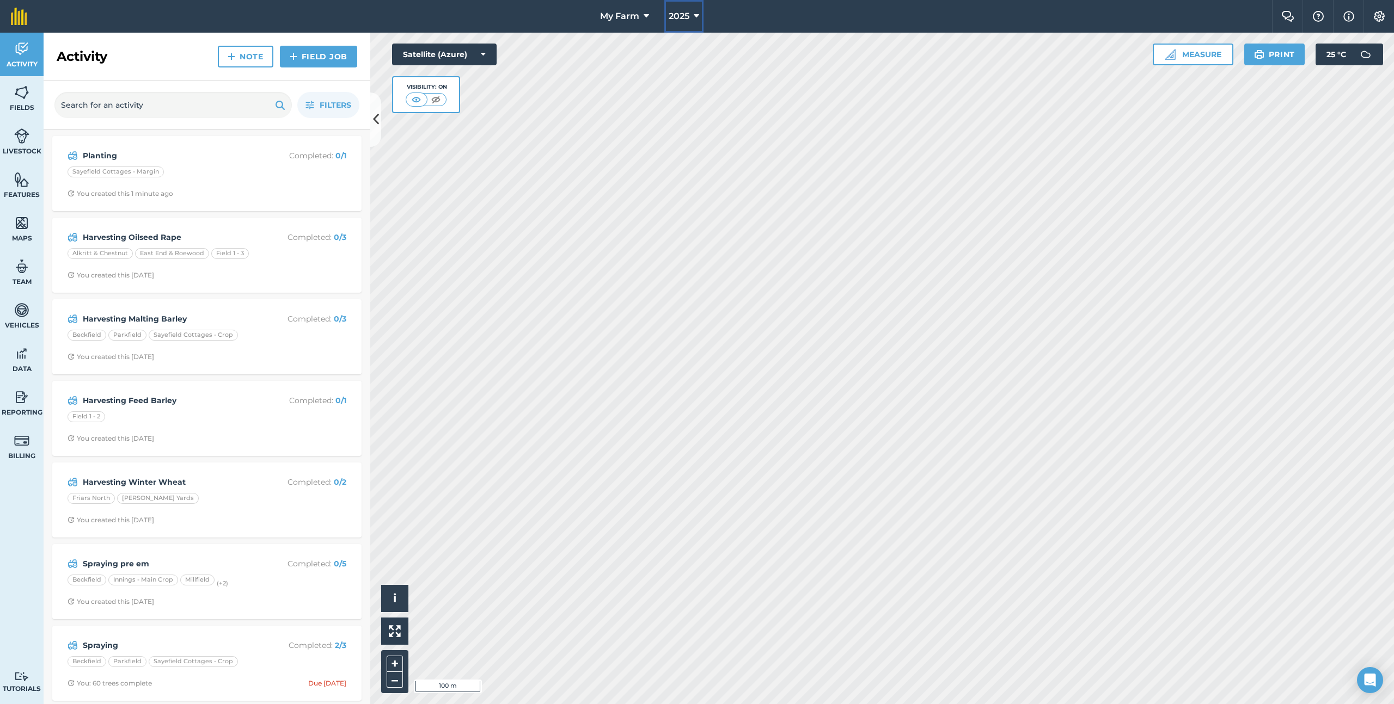
click at [687, 21] on span "2025" at bounding box center [679, 16] width 21 height 13
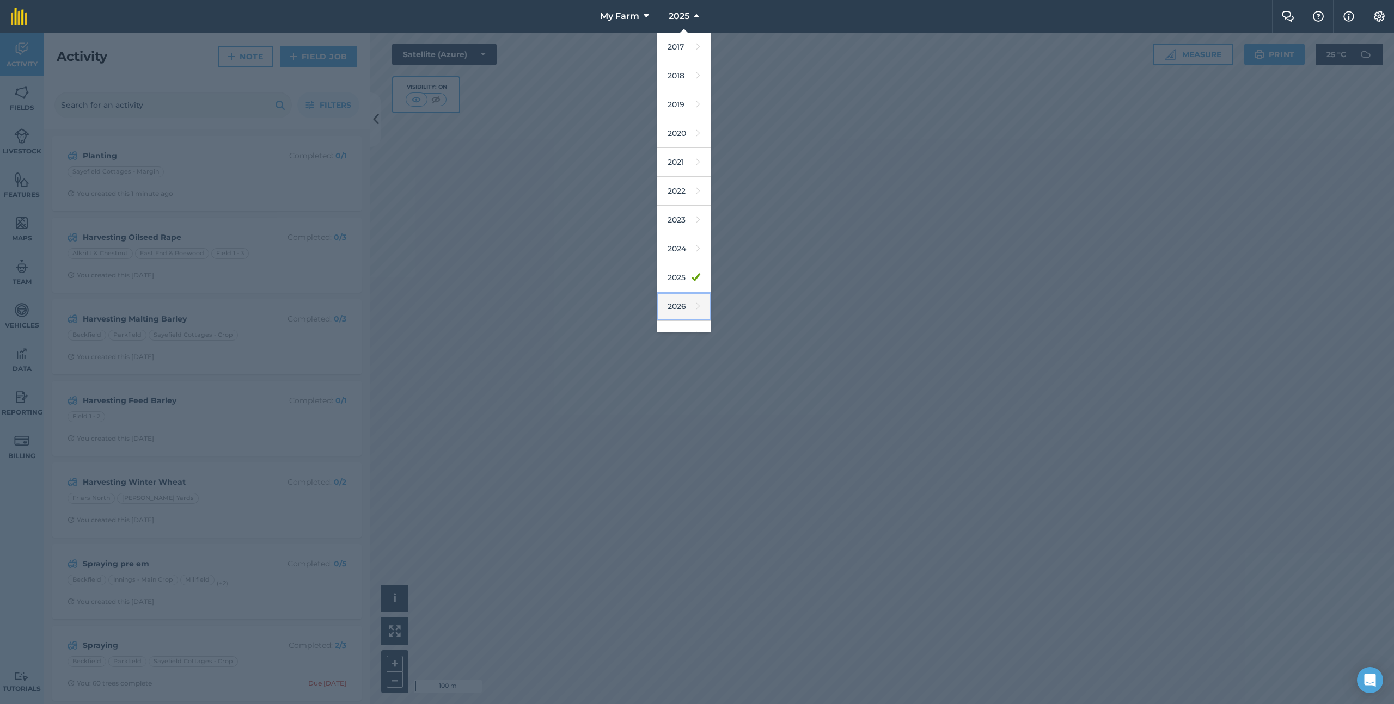
click at [681, 302] on link "2026" at bounding box center [684, 306] width 54 height 29
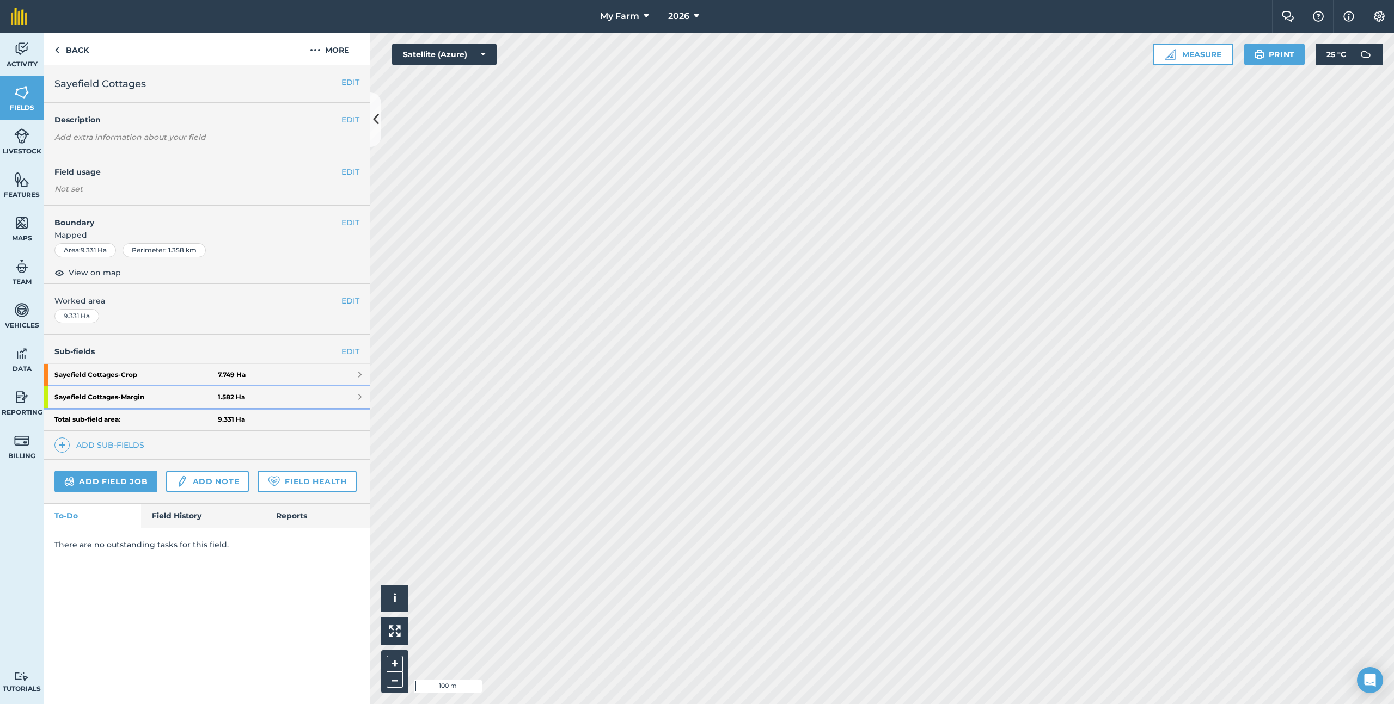
click at [154, 387] on strong "Sayefield Cottages - Margin" at bounding box center [135, 398] width 163 height 22
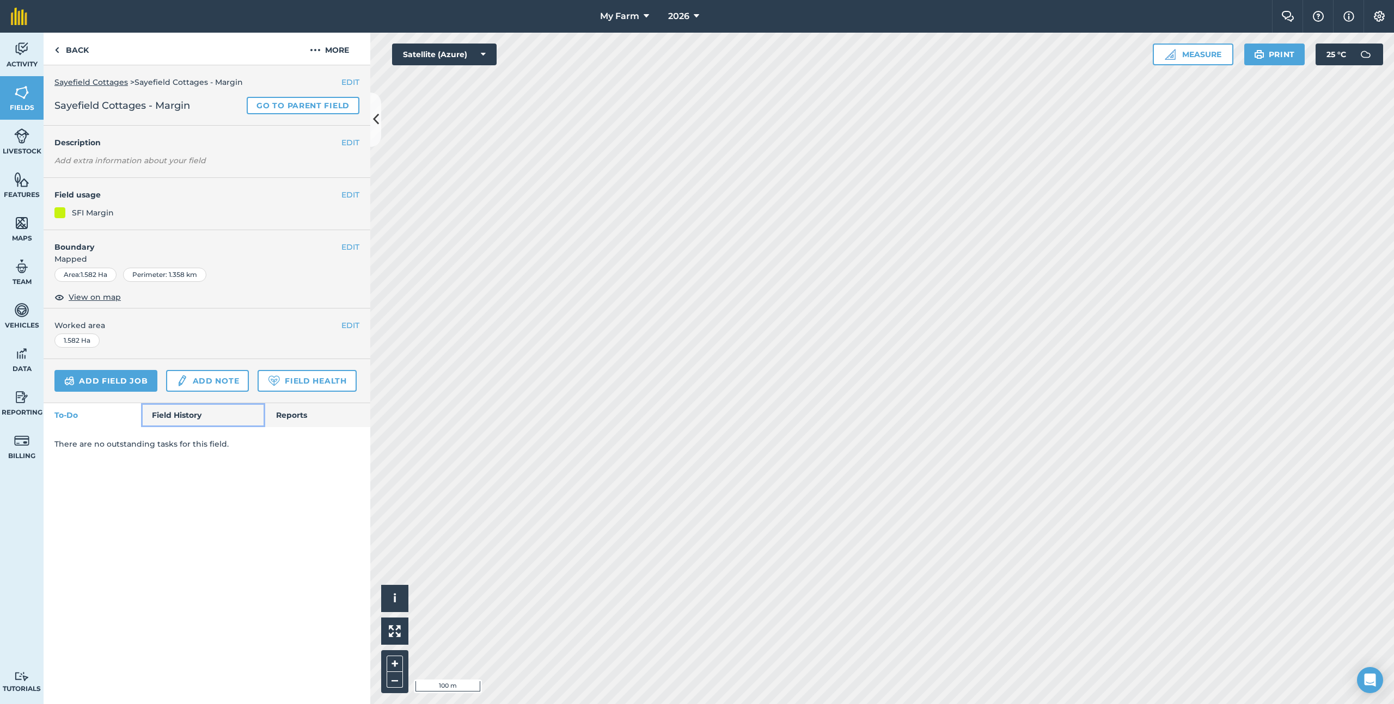
click at [183, 411] on link "Field History" at bounding box center [203, 415] width 124 height 24
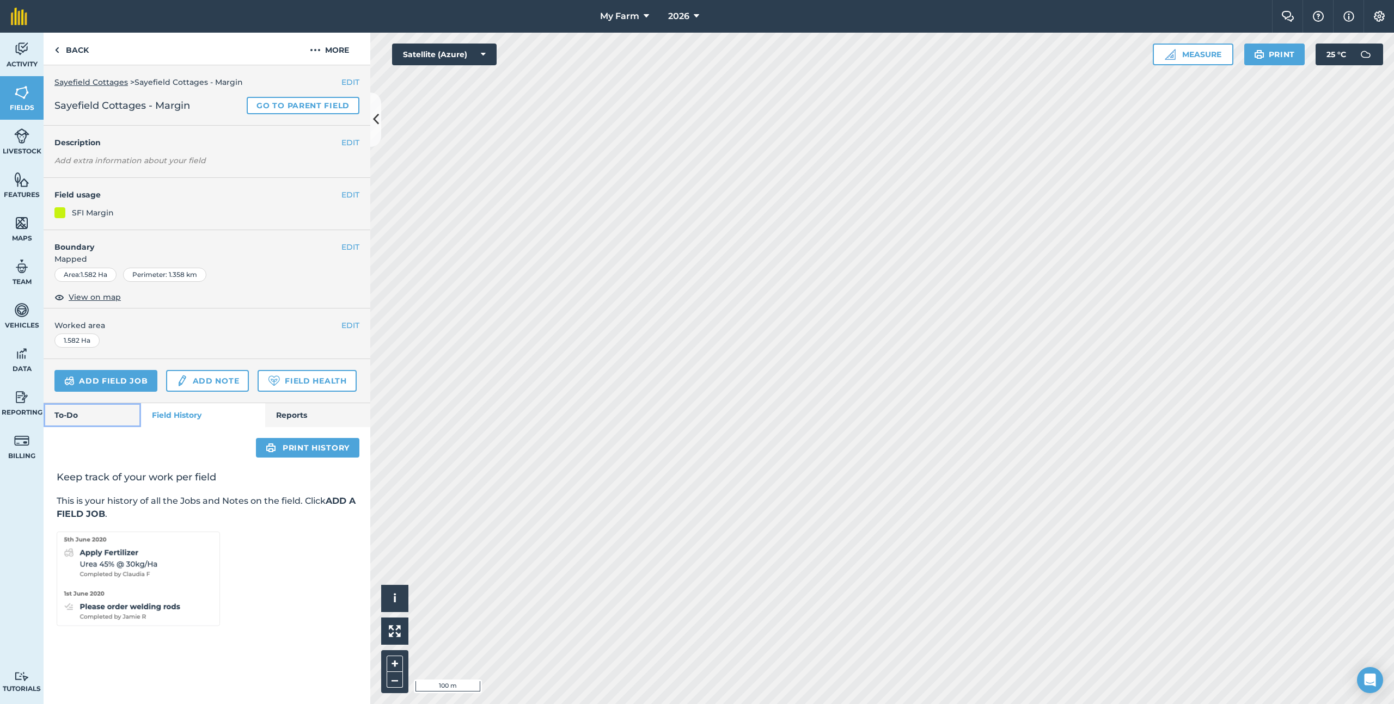
click at [121, 420] on link "To-Do" at bounding box center [92, 415] width 97 height 24
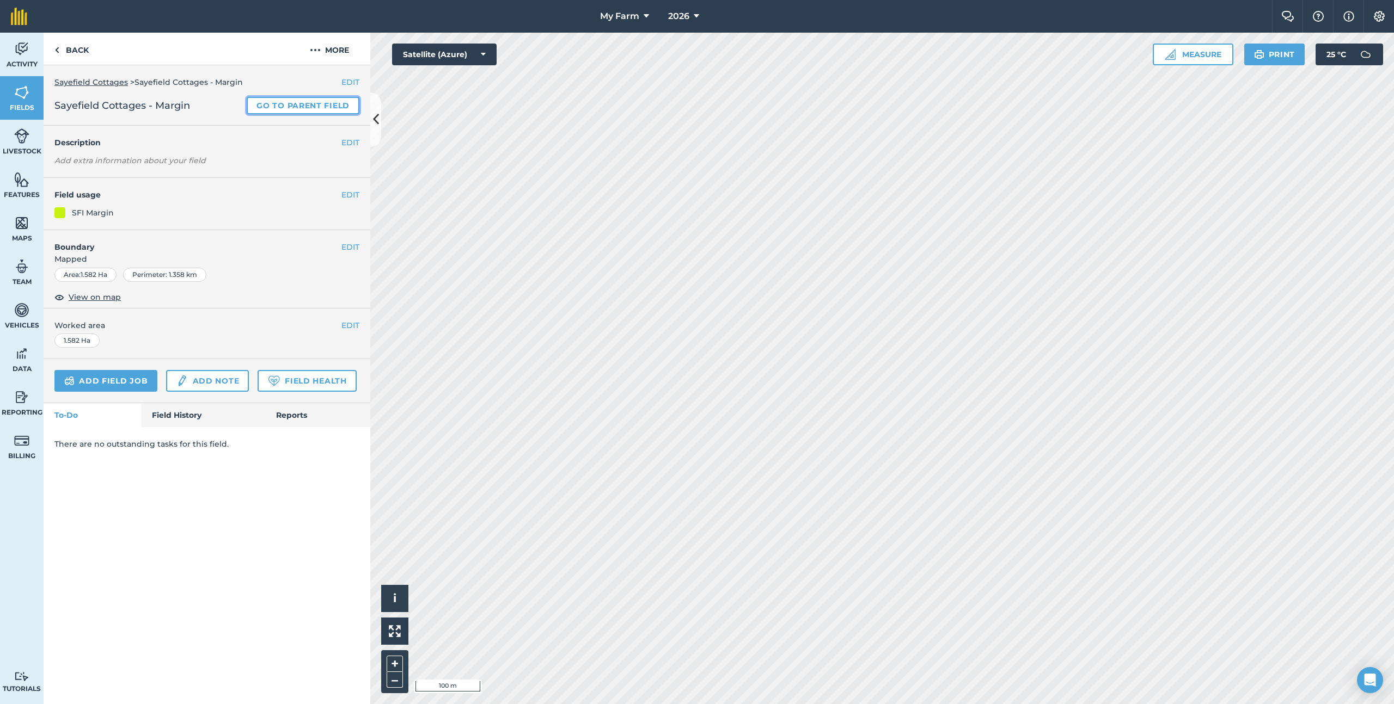
click at [306, 101] on link "Go to parent field" at bounding box center [303, 105] width 113 height 17
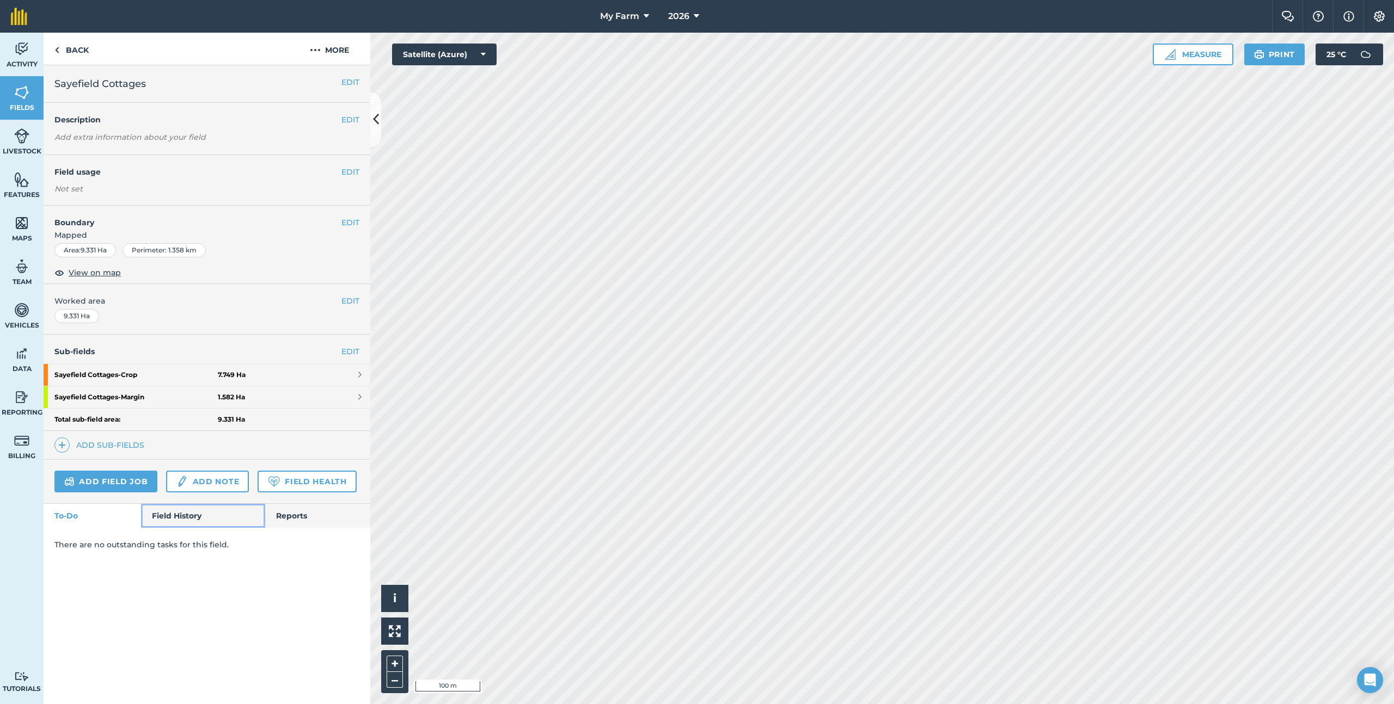
click at [181, 523] on link "Field History" at bounding box center [203, 516] width 124 height 24
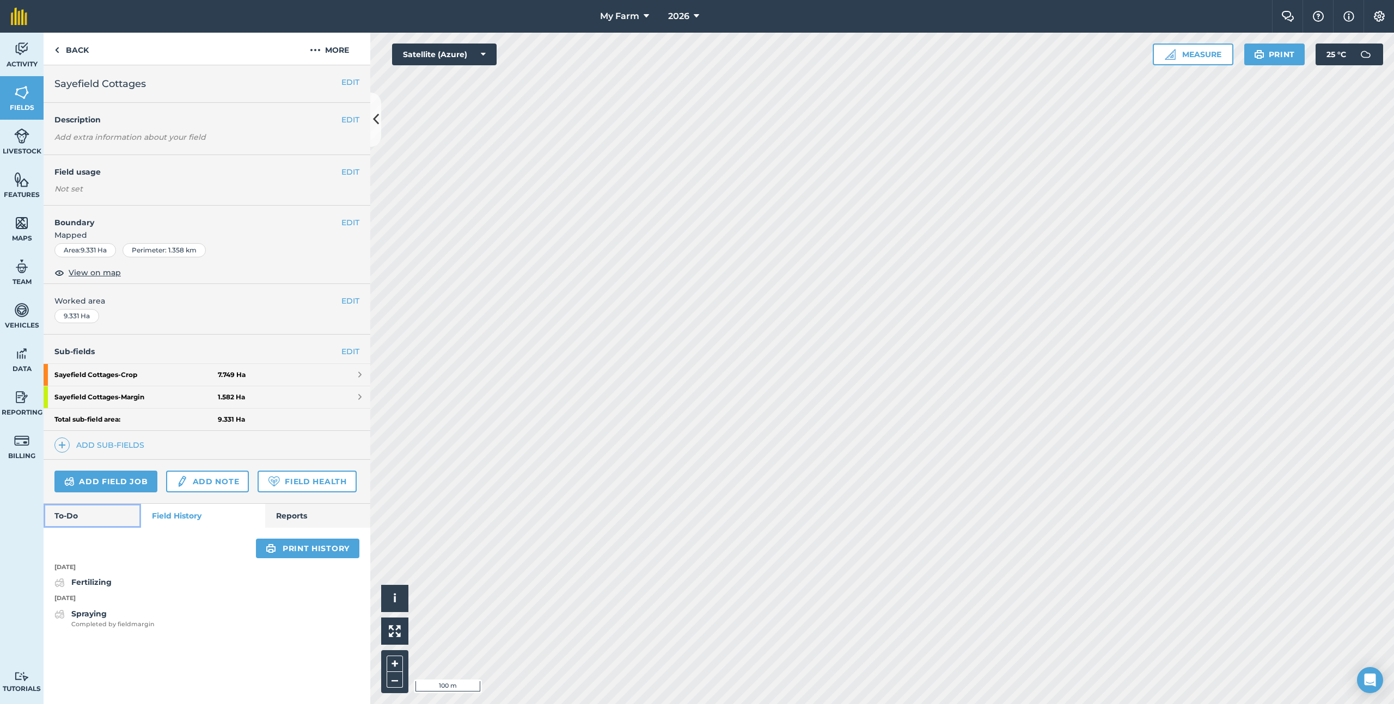
click at [101, 512] on link "To-Do" at bounding box center [92, 516] width 97 height 24
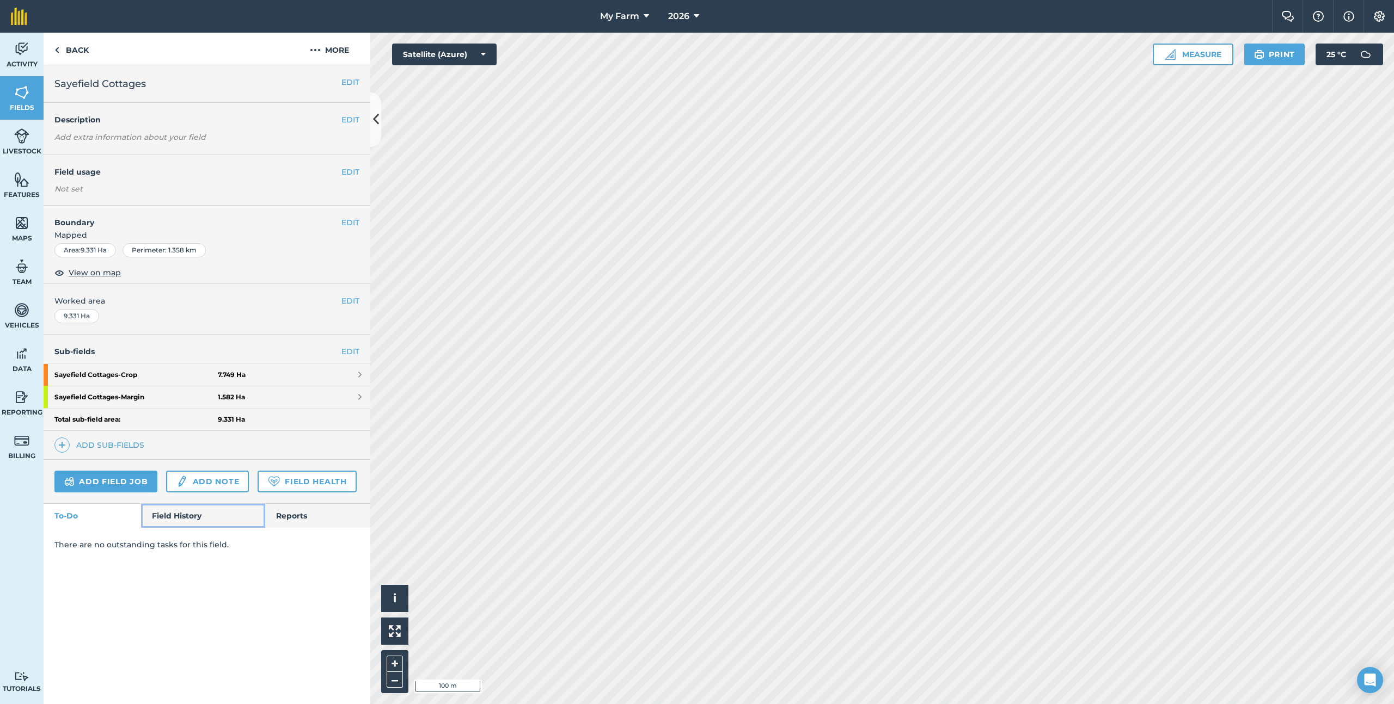
click at [171, 512] on link "Field History" at bounding box center [203, 516] width 124 height 24
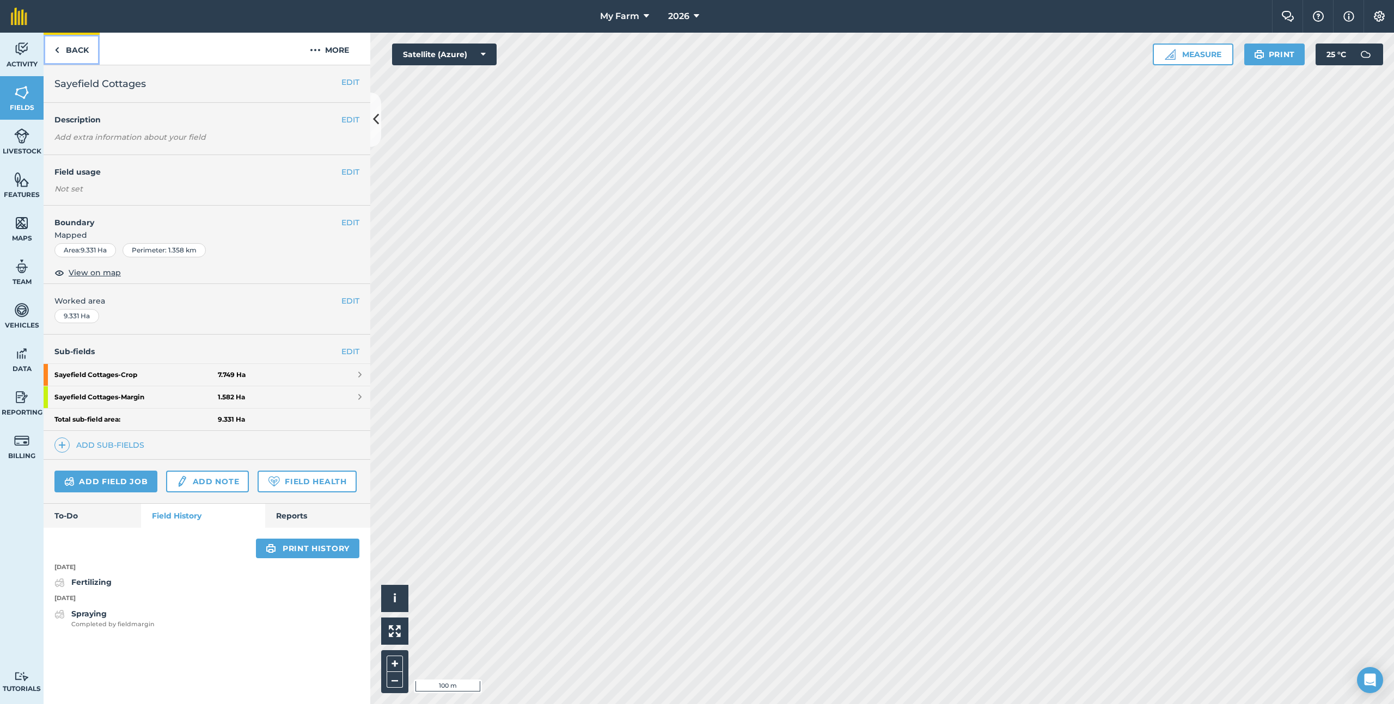
click at [95, 53] on link "Back" at bounding box center [72, 49] width 56 height 32
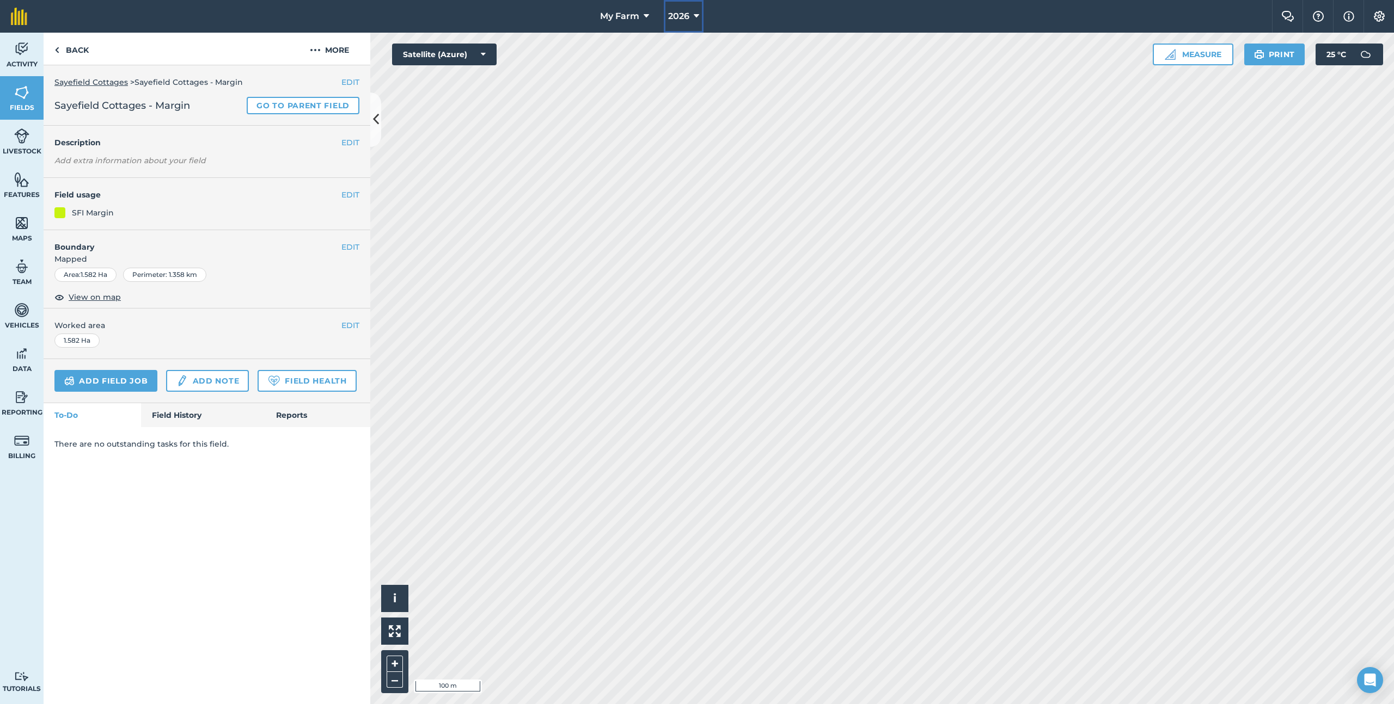
click at [677, 14] on span "2026" at bounding box center [678, 16] width 21 height 13
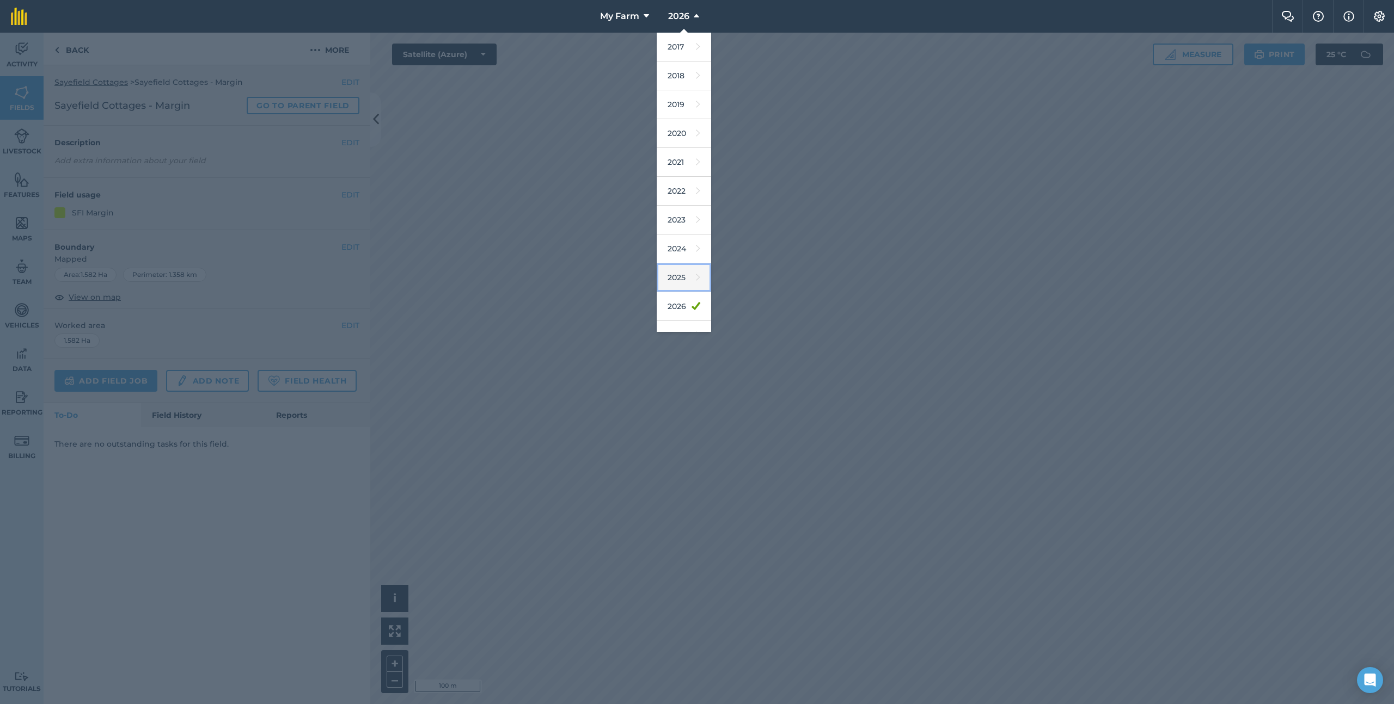
click at [700, 275] on icon at bounding box center [698, 277] width 4 height 15
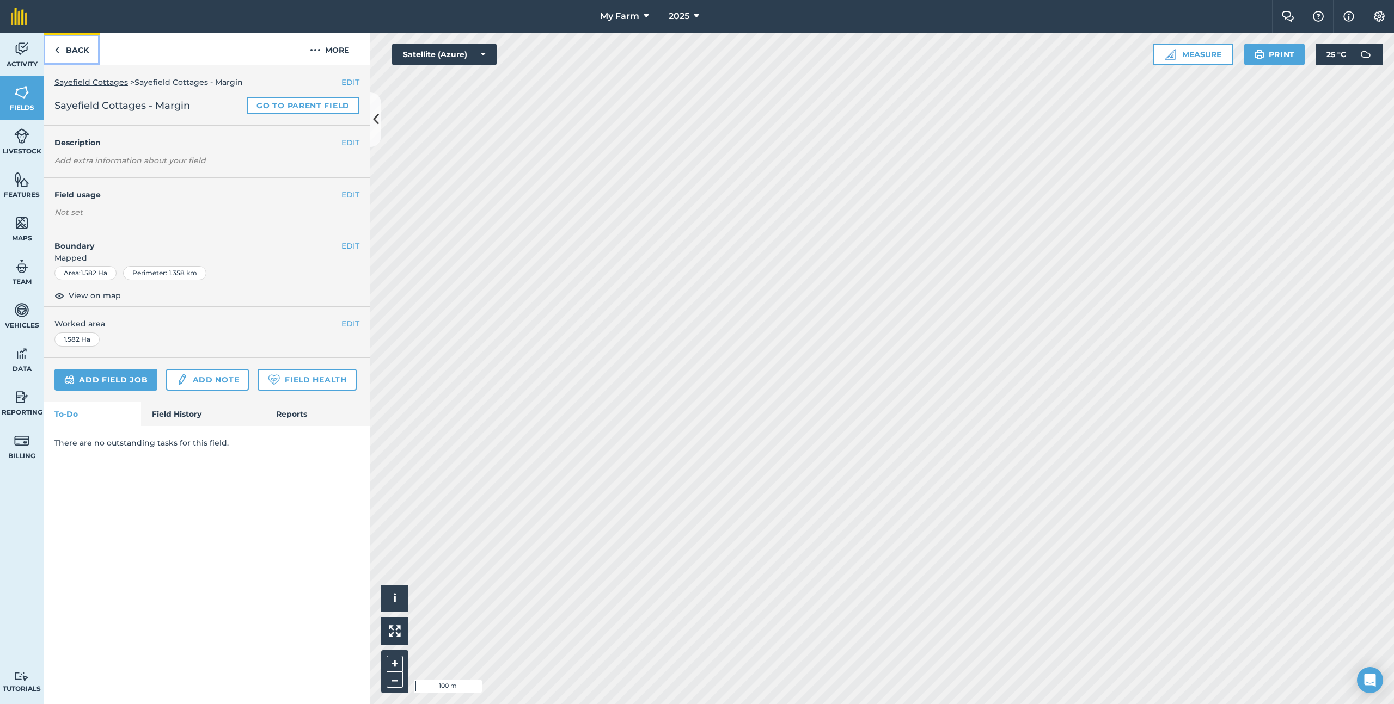
click at [78, 63] on link "Back" at bounding box center [72, 49] width 56 height 32
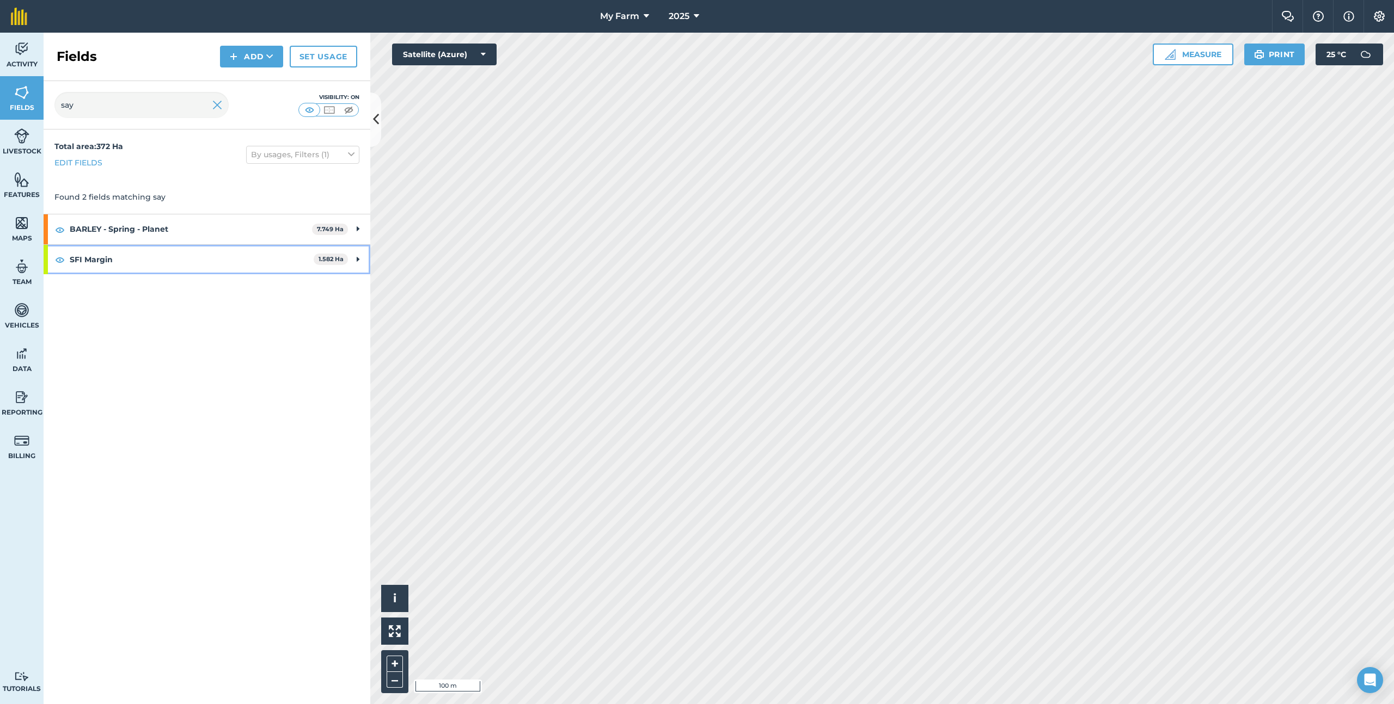
click at [162, 260] on strong "SFI Margin" at bounding box center [192, 259] width 244 height 29
click at [180, 297] on link "Sayefield Cottages - Margin 1.582 Ha" at bounding box center [207, 289] width 327 height 29
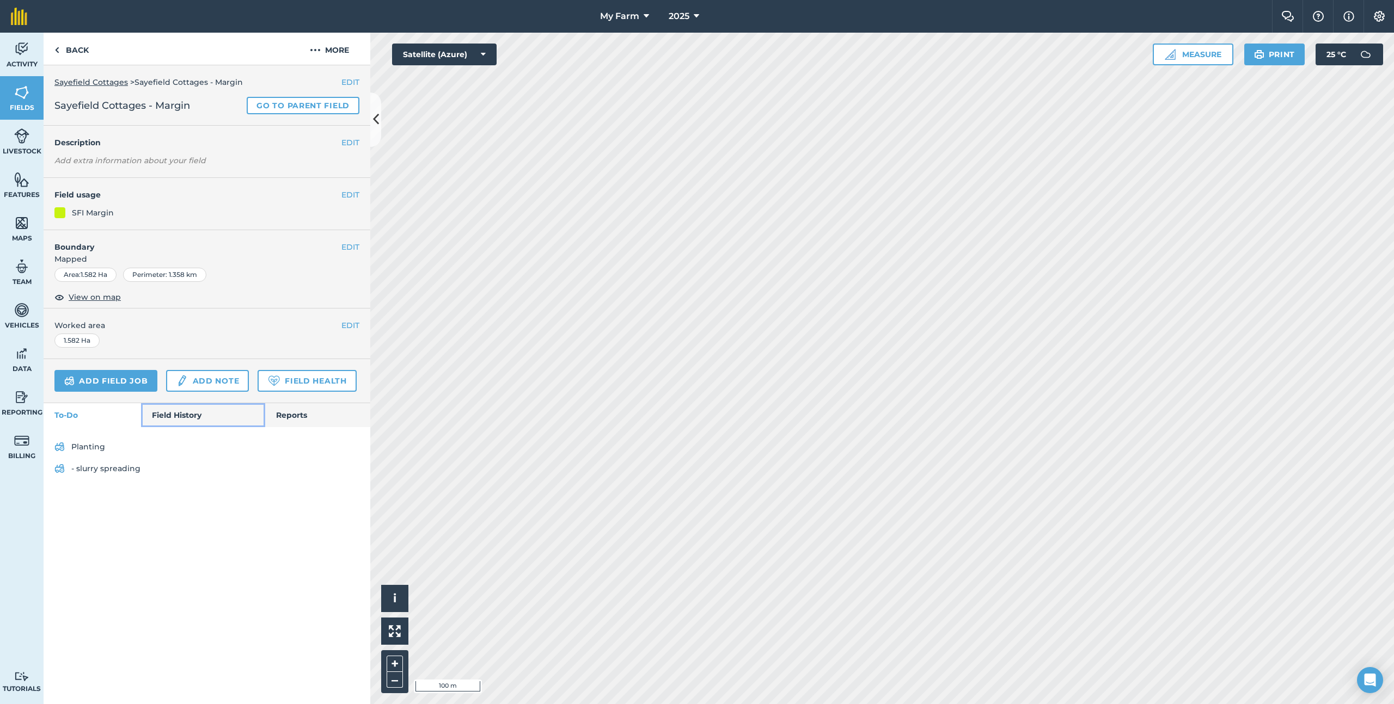
click at [189, 412] on link "Field History" at bounding box center [203, 415] width 124 height 24
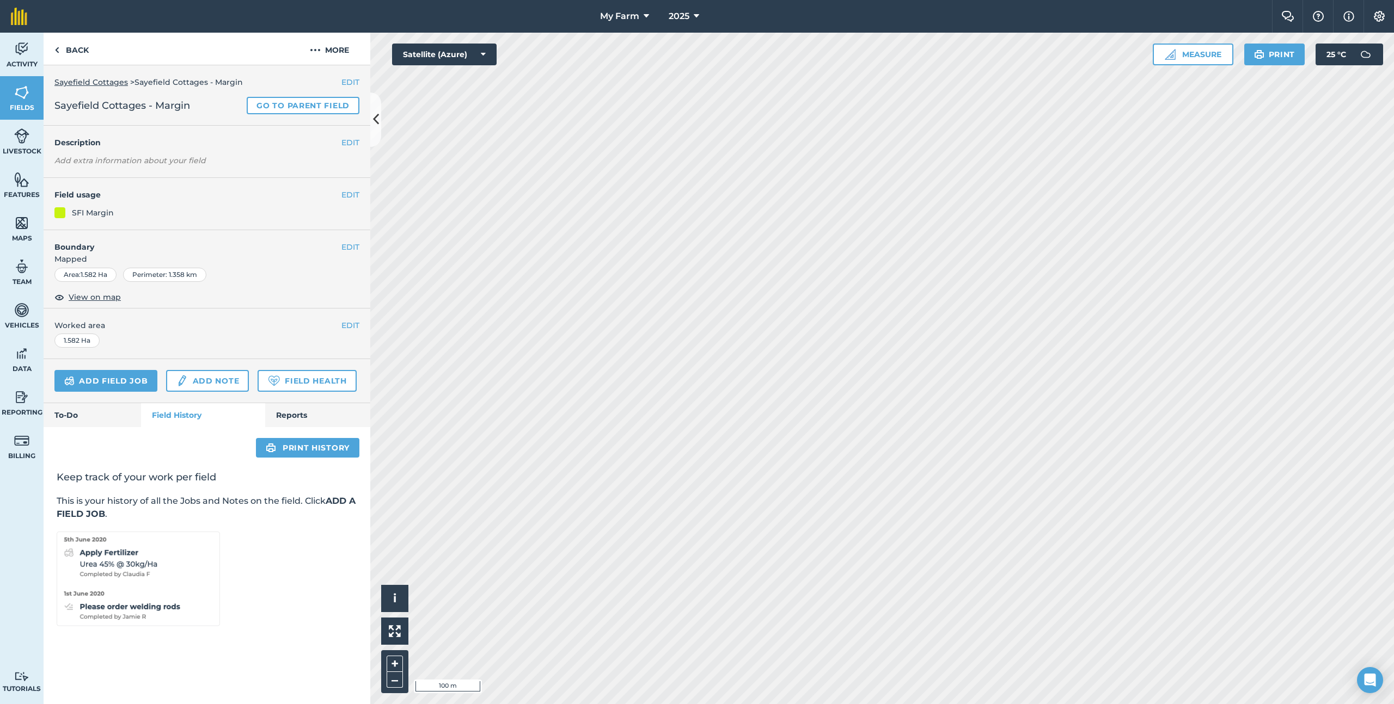
click at [117, 428] on div "Print history Keep track of your work per field This is your history of all the…" at bounding box center [207, 538] width 327 height 223
drag, startPoint x: 118, startPoint y: 417, endPoint x: 119, endPoint y: 425, distance: 8.2
click at [118, 417] on link "To-Do" at bounding box center [92, 415] width 97 height 24
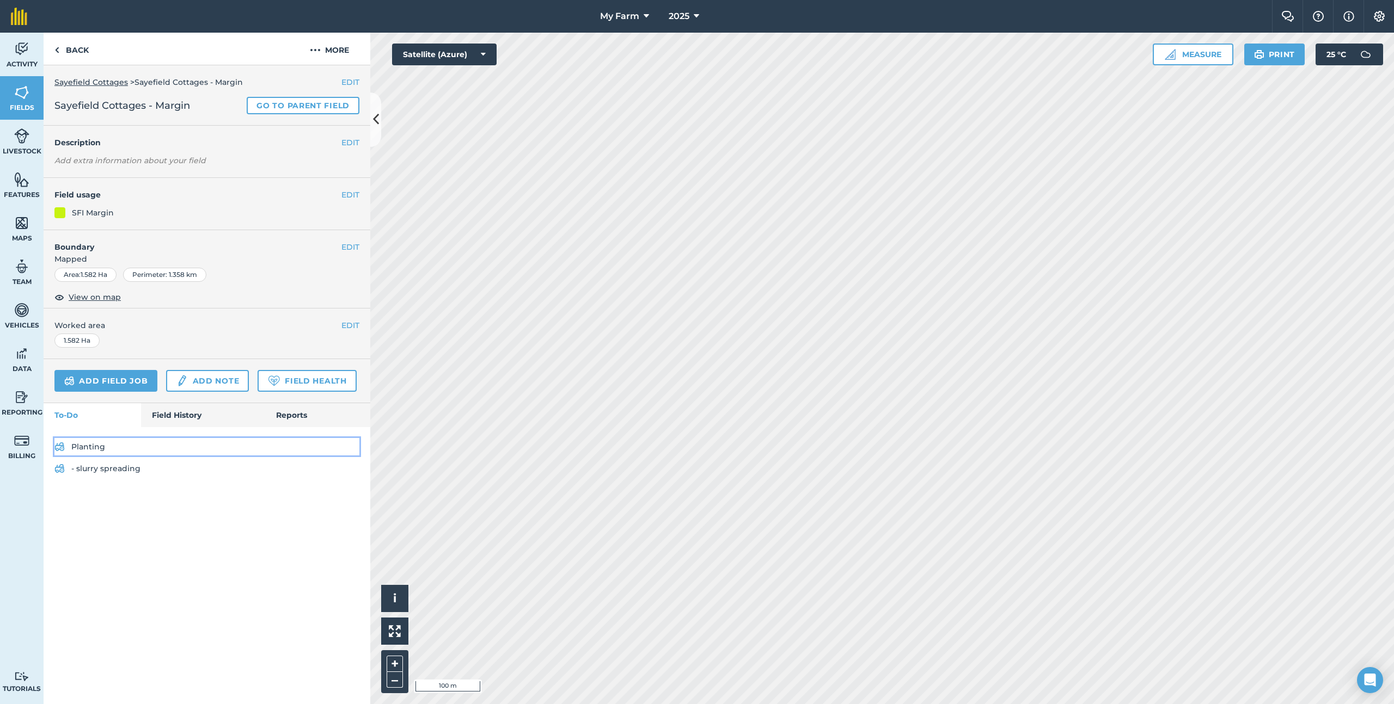
click at [124, 453] on link "Planting" at bounding box center [206, 446] width 305 height 17
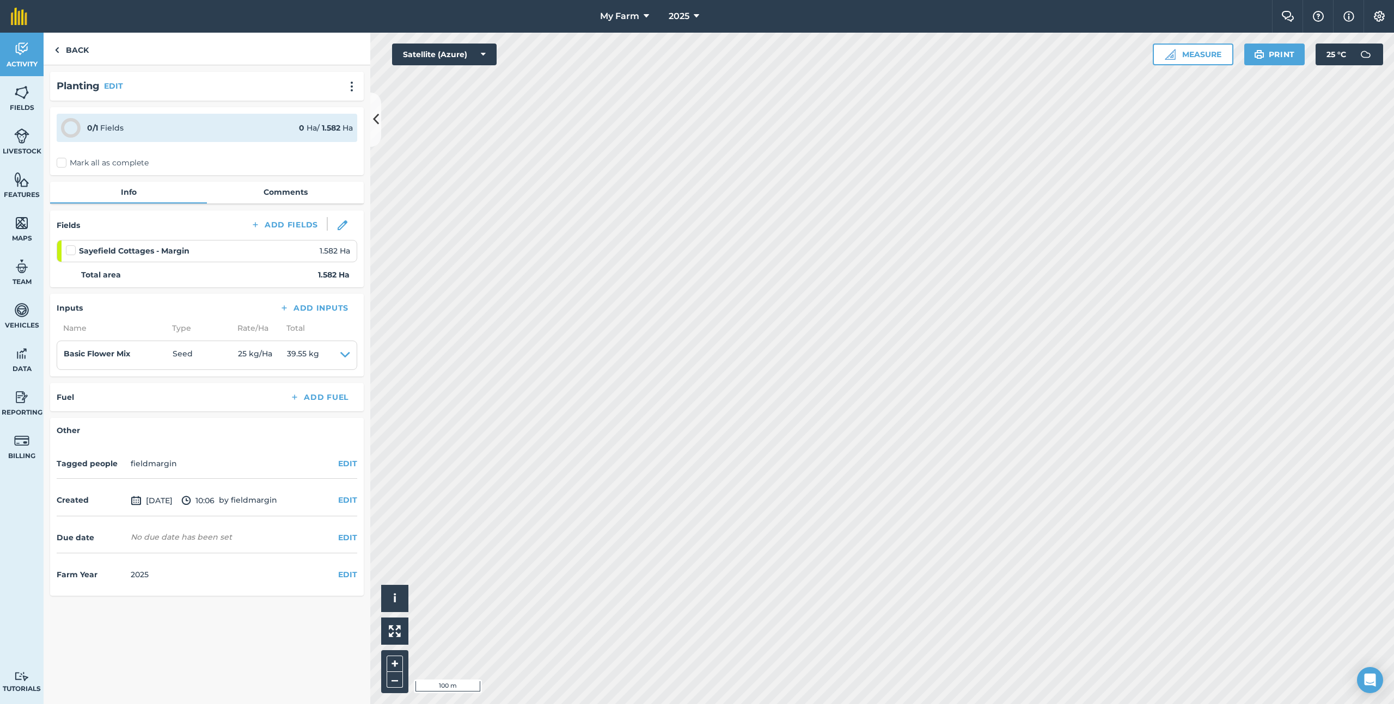
click at [70, 164] on label "Mark all as complete" at bounding box center [103, 162] width 92 height 11
click at [64, 164] on input "Mark all as complete" at bounding box center [60, 160] width 7 height 7
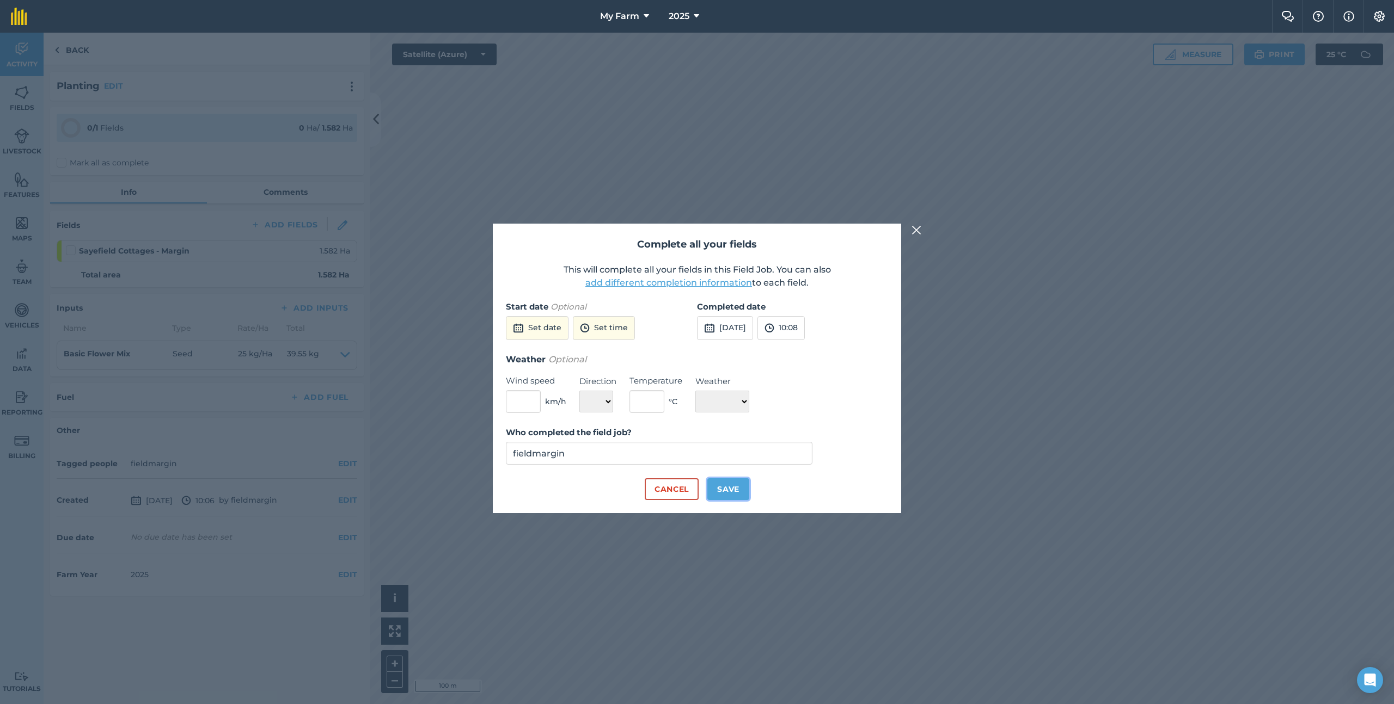
click at [729, 485] on button "Save" at bounding box center [728, 490] width 42 height 22
checkbox input "true"
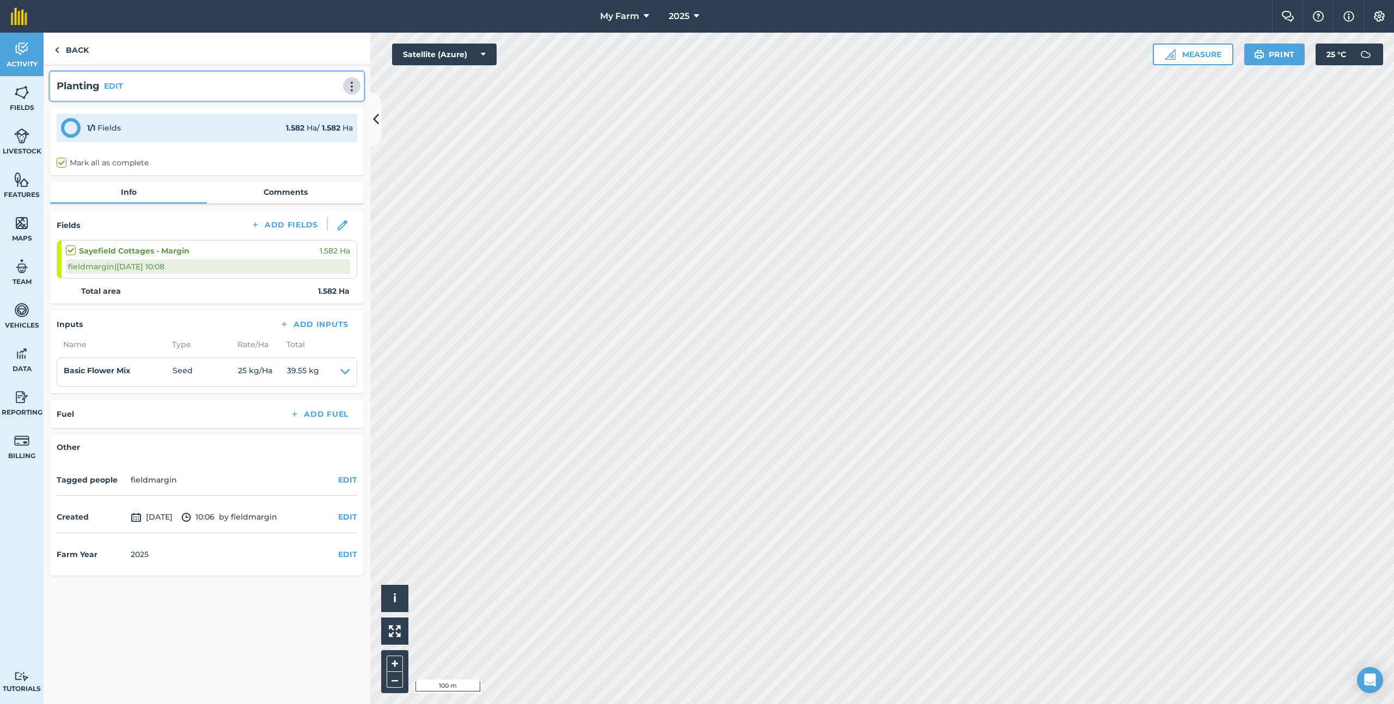
click at [349, 81] on img at bounding box center [351, 86] width 13 height 11
drag, startPoint x: 249, startPoint y: 88, endPoint x: 144, endPoint y: 90, distance: 105.1
click at [247, 88] on div "Planting EDIT Print Delete" at bounding box center [207, 86] width 301 height 16
click at [123, 87] on button "EDIT" at bounding box center [113, 86] width 19 height 12
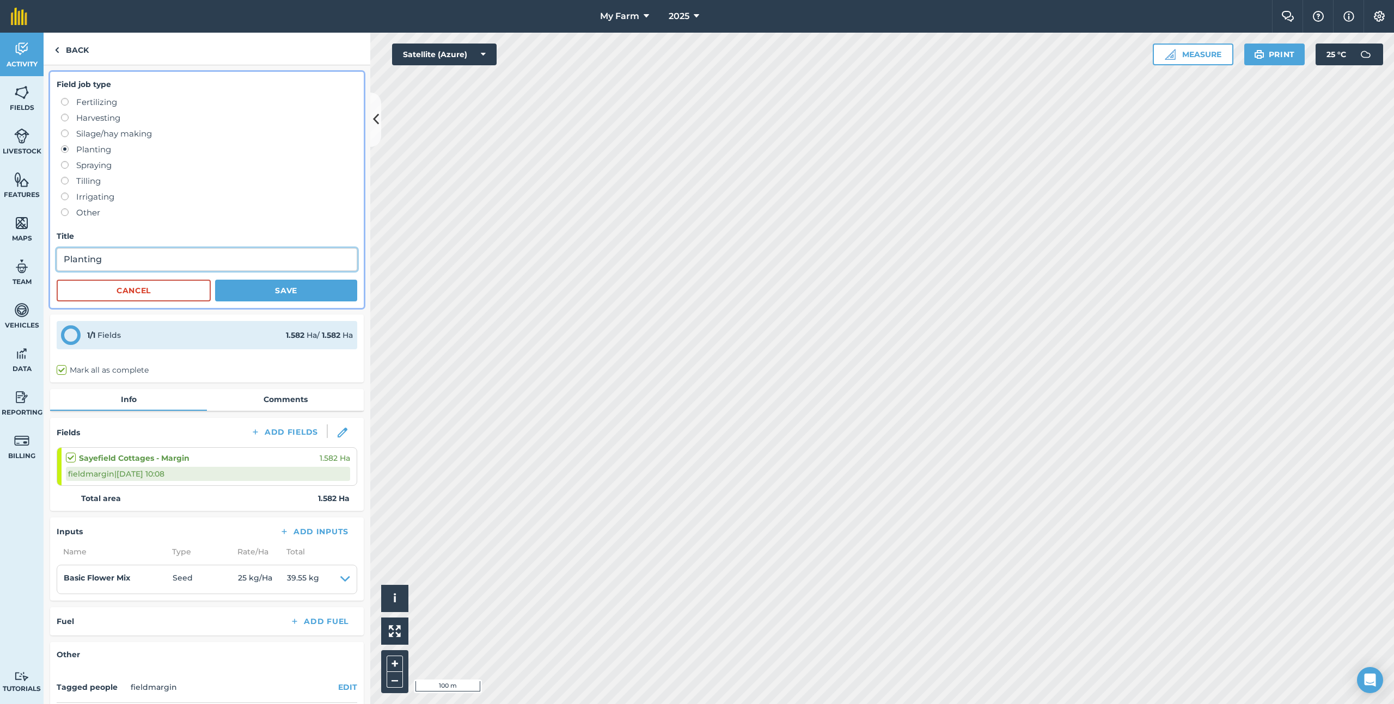
click at [115, 254] on input "Planting" at bounding box center [207, 259] width 301 height 23
type input "test planting"
drag, startPoint x: 226, startPoint y: 294, endPoint x: 236, endPoint y: 296, distance: 9.4
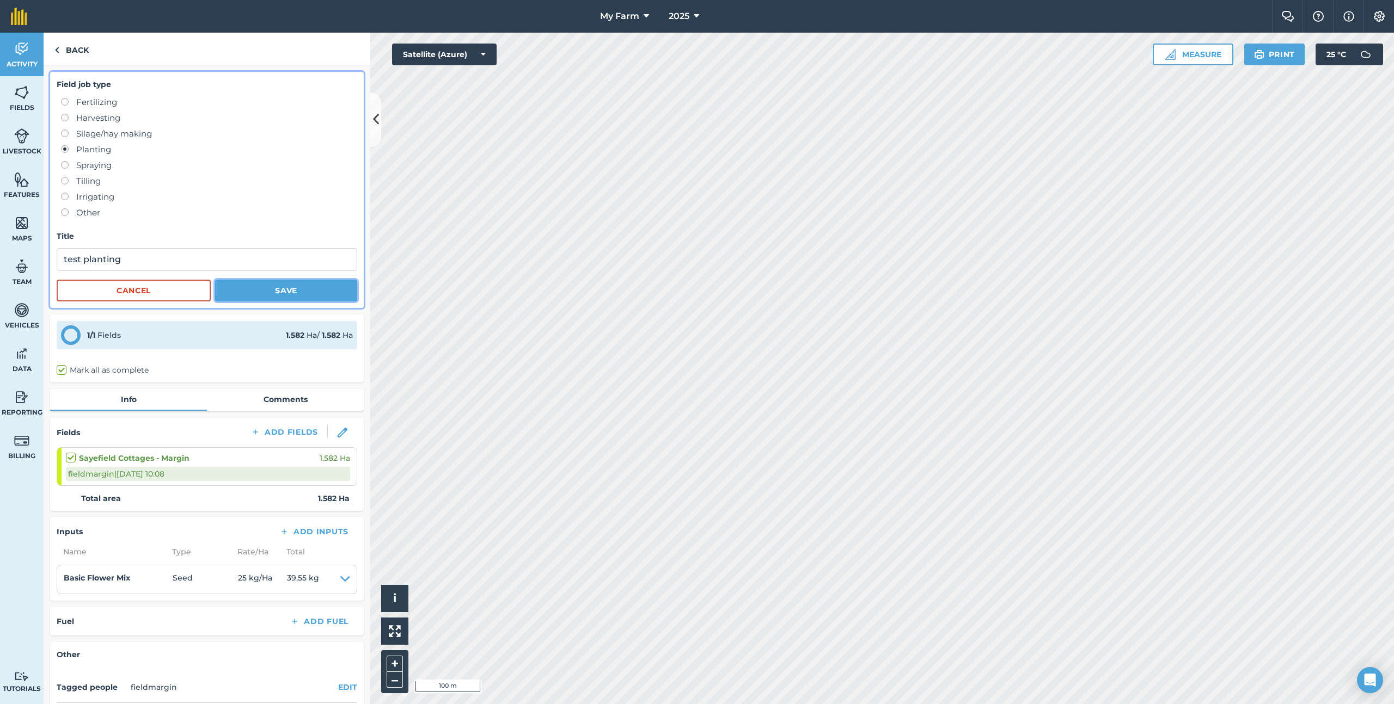
click at [226, 294] on button "Save" at bounding box center [286, 291] width 142 height 22
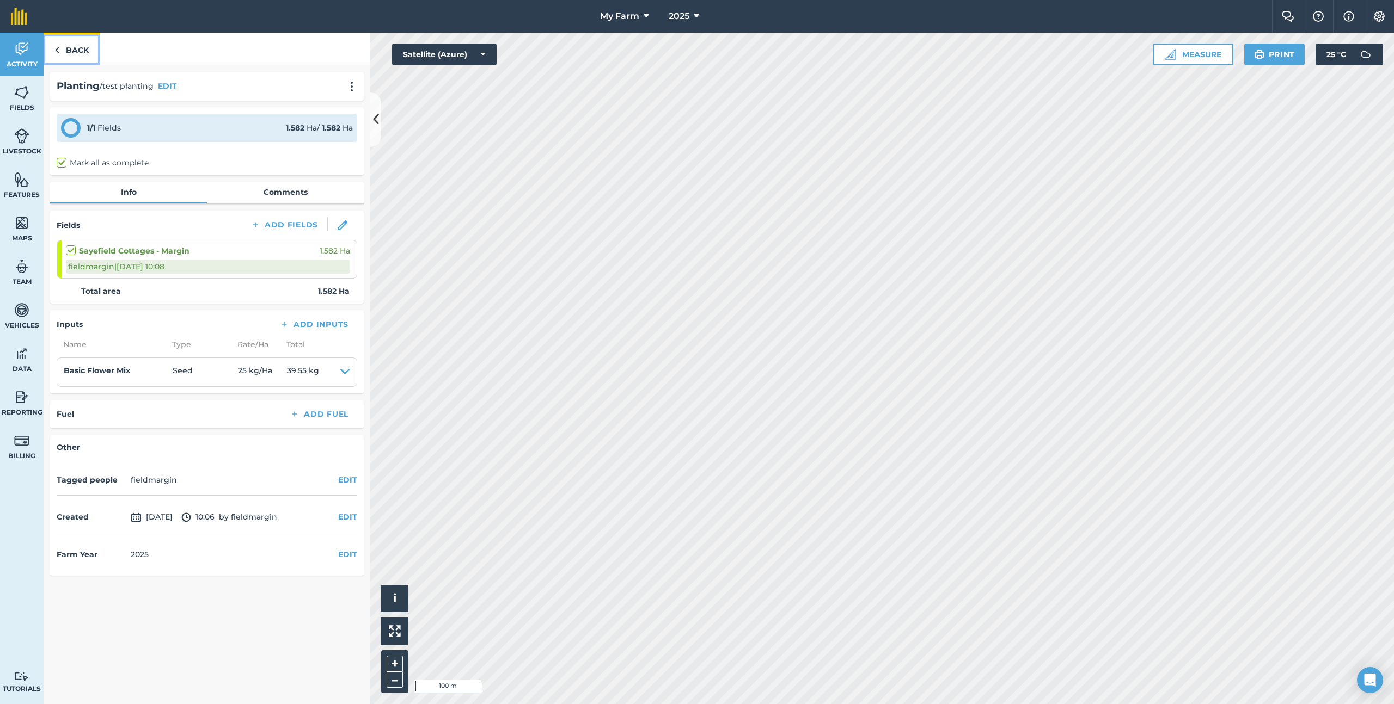
click at [87, 45] on link "Back" at bounding box center [72, 49] width 56 height 32
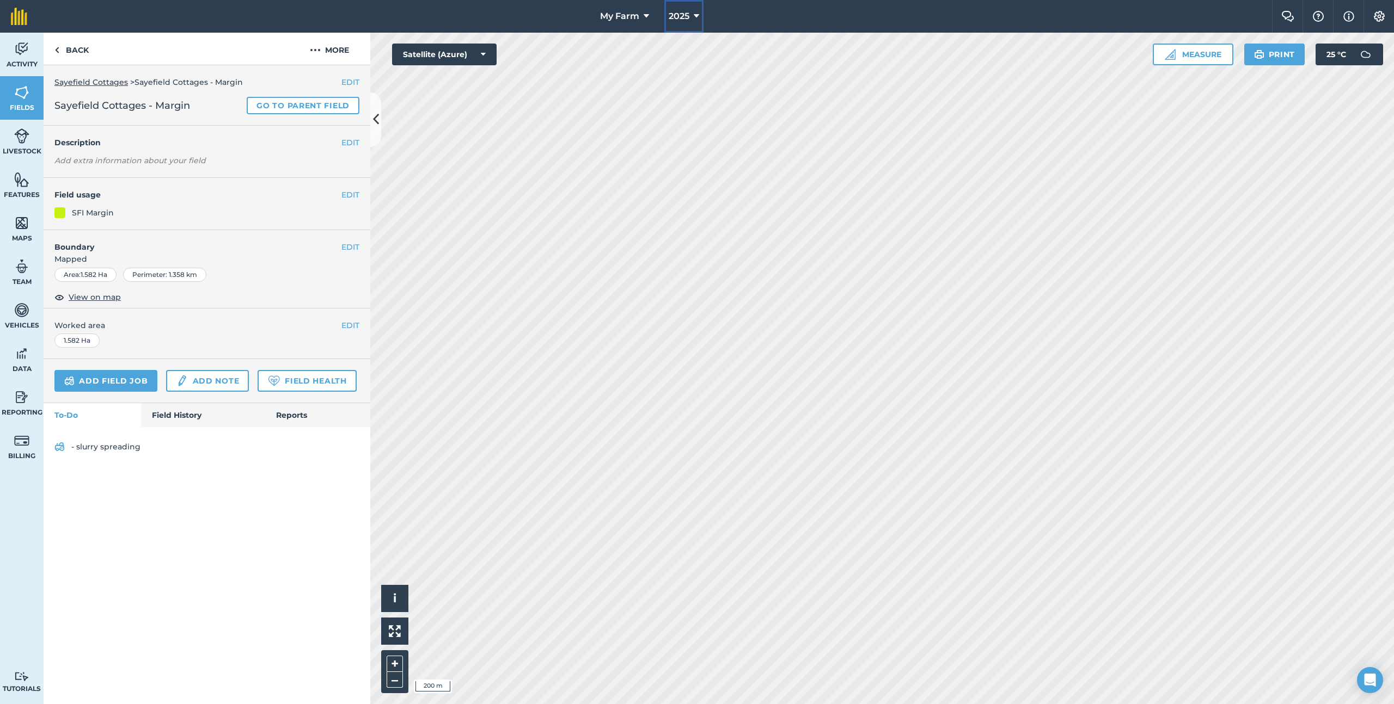
click at [684, 13] on span "2025" at bounding box center [679, 16] width 21 height 13
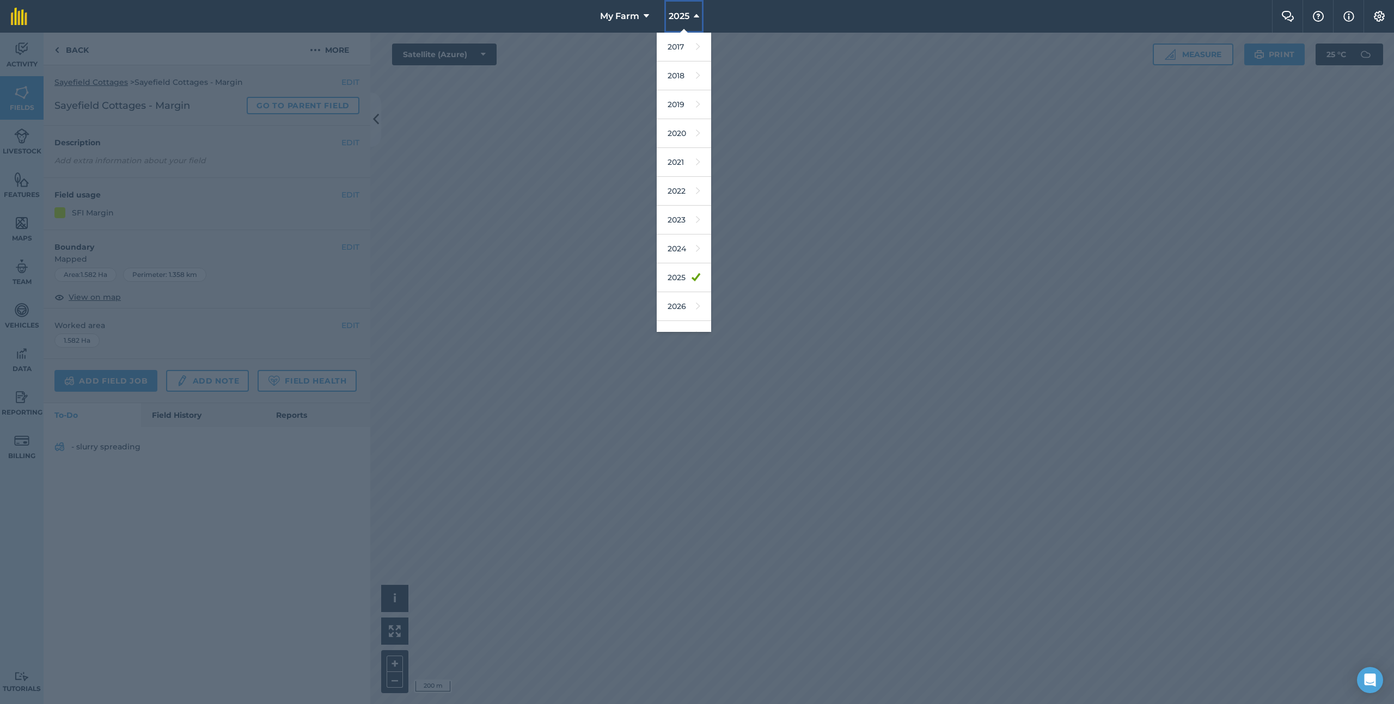
click at [684, 13] on span "2025" at bounding box center [679, 16] width 21 height 13
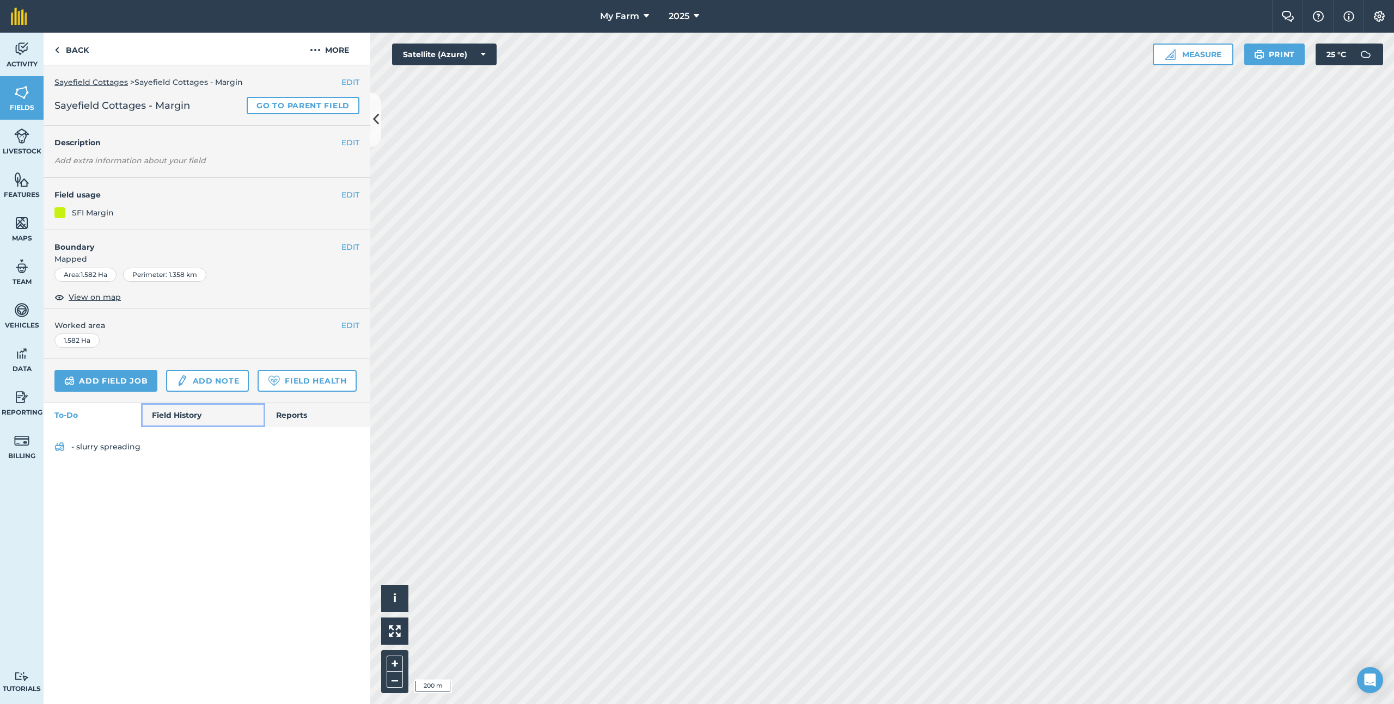
click at [181, 419] on link "Field History" at bounding box center [203, 415] width 124 height 24
click at [689, 19] on button "2025" at bounding box center [683, 16] width 39 height 33
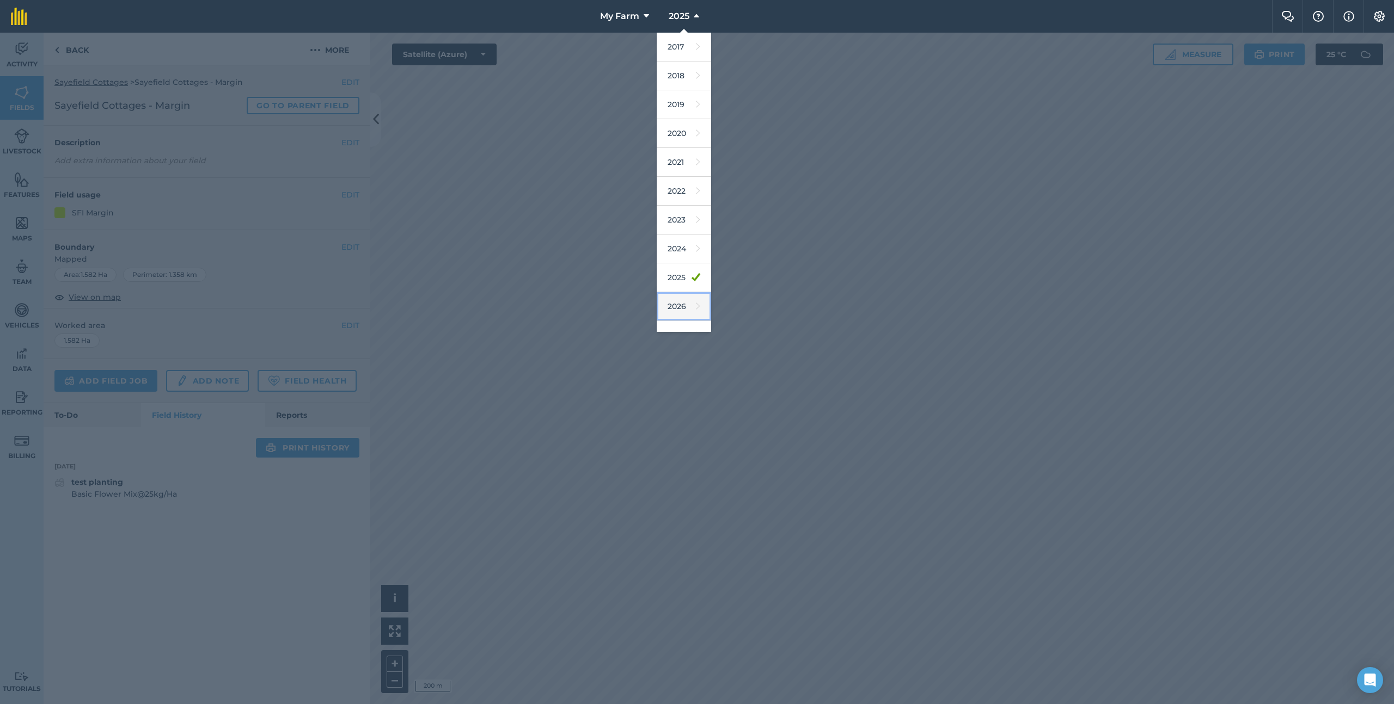
click at [683, 315] on link "2026" at bounding box center [684, 306] width 54 height 29
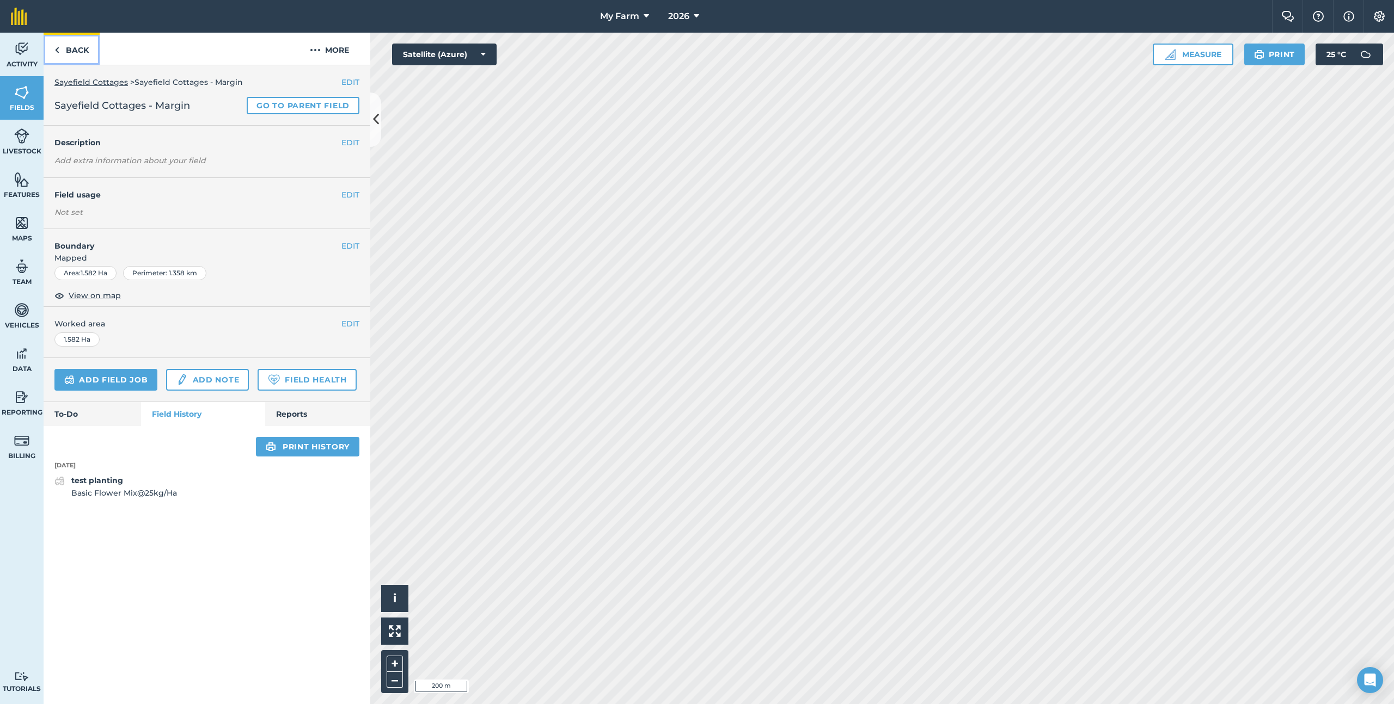
click at [62, 53] on link "Back" at bounding box center [72, 49] width 56 height 32
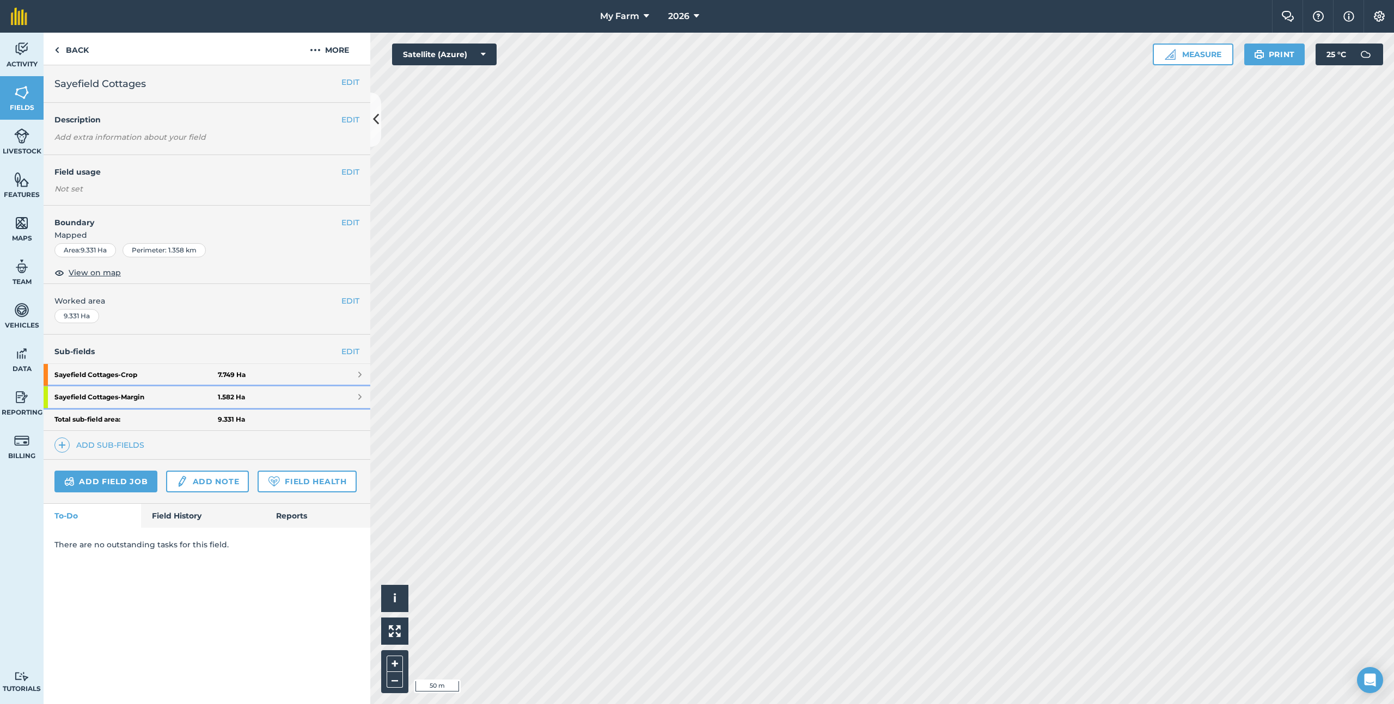
click at [170, 395] on strong "Sayefield Cottages - Margin" at bounding box center [135, 398] width 163 height 22
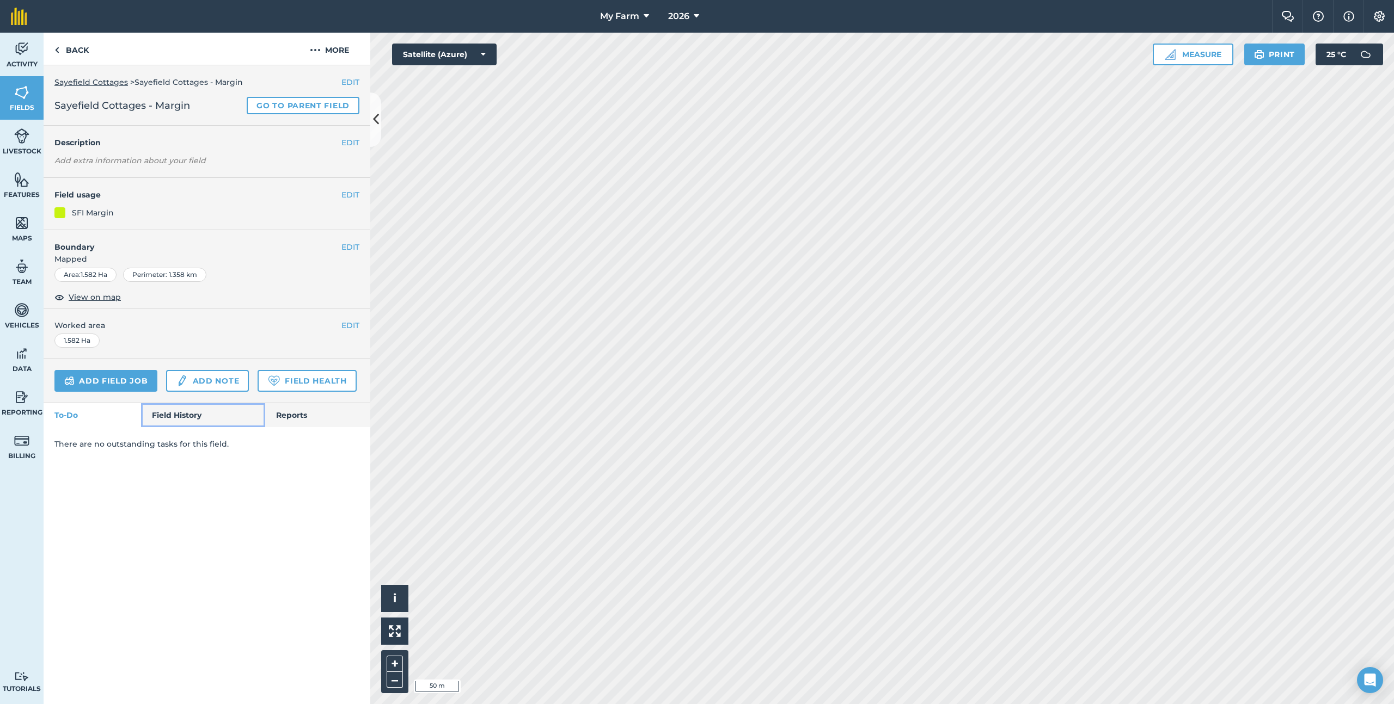
click at [177, 412] on link "Field History" at bounding box center [203, 415] width 124 height 24
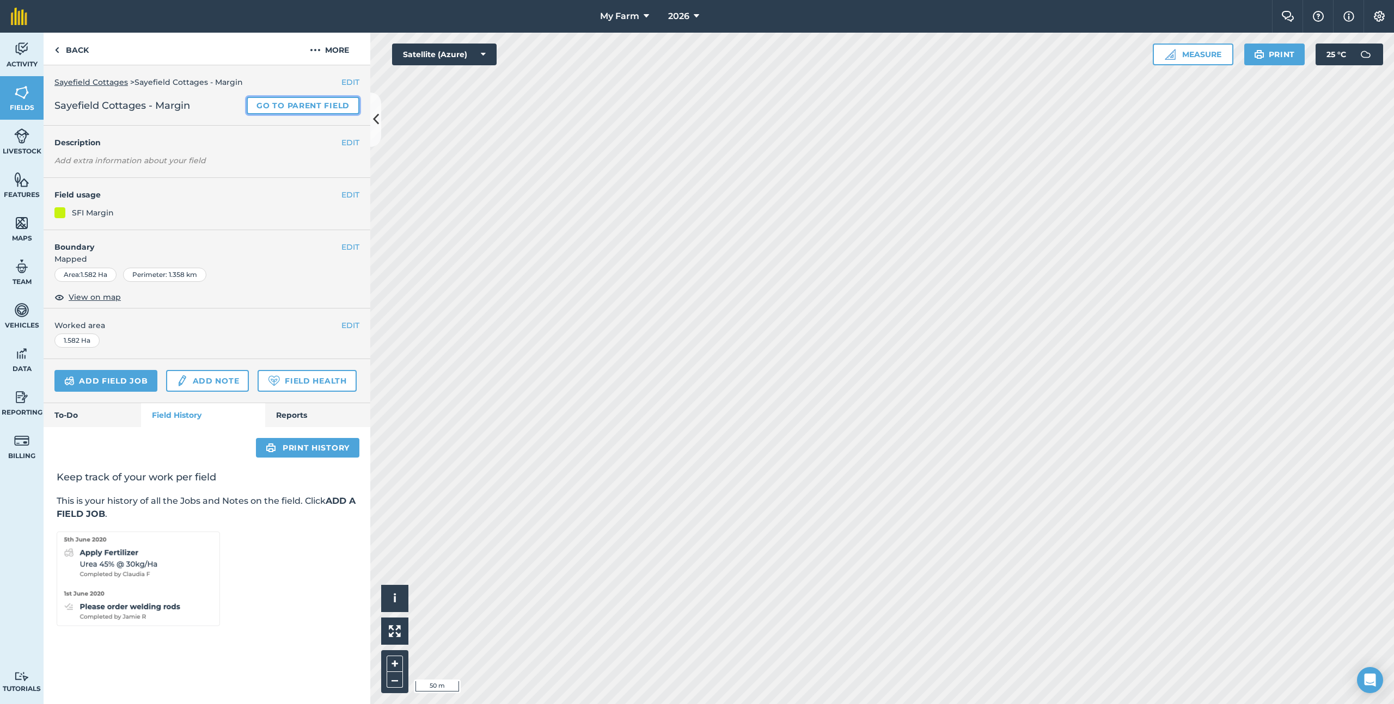
click at [289, 107] on link "Go to parent field" at bounding box center [303, 105] width 113 height 17
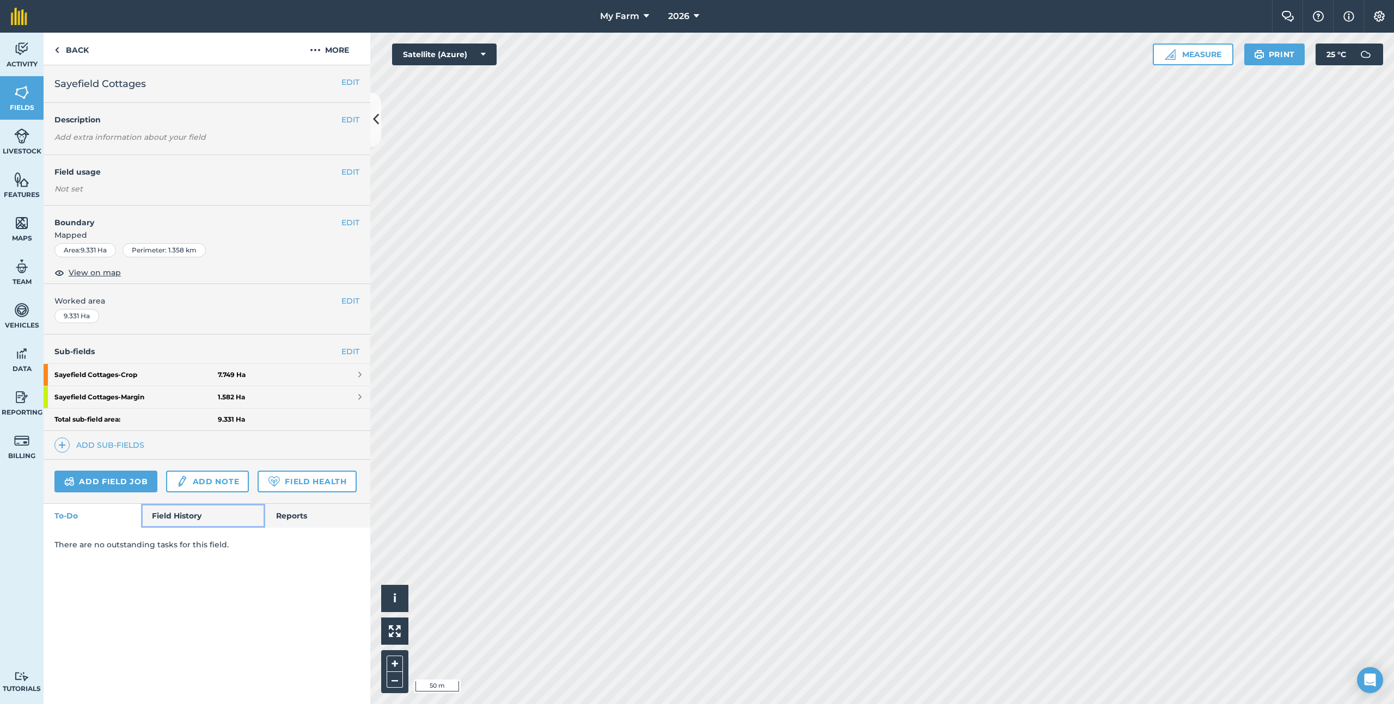
click at [197, 520] on link "Field History" at bounding box center [203, 516] width 124 height 24
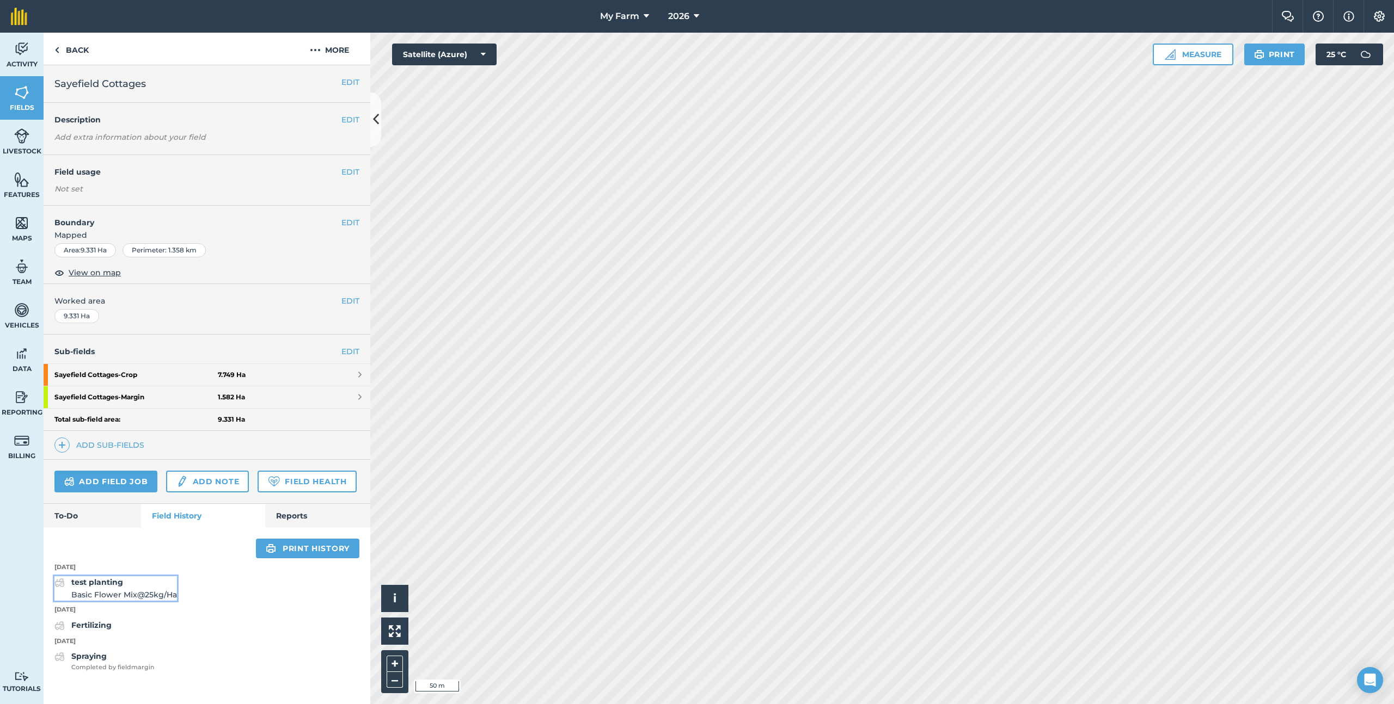
click at [131, 583] on div "test planting Basic Flower Mix @ 25 kg / Ha" at bounding box center [124, 589] width 106 height 24
